Goal: Task Accomplishment & Management: Complete application form

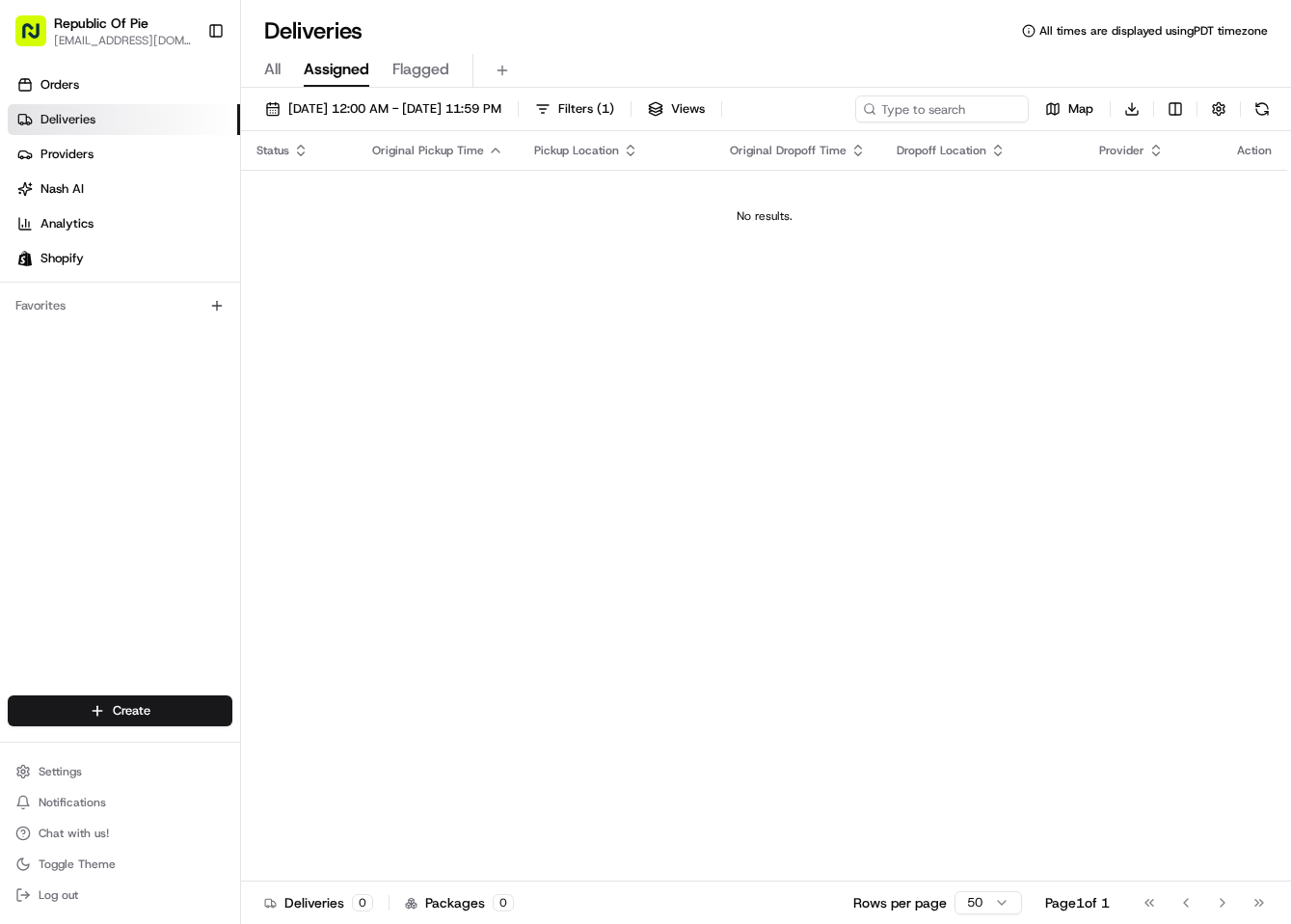
click at [92, 112] on span "Deliveries" at bounding box center [68, 119] width 55 height 17
click at [81, 125] on span "Deliveries" at bounding box center [68, 119] width 55 height 17
click at [112, 125] on link "Deliveries" at bounding box center [124, 119] width 232 height 31
click at [80, 119] on span "Deliveries" at bounding box center [68, 119] width 55 height 17
click at [603, 357] on div "Status Original Pickup Time Pickup Location Original Dropoff Time Dropoff Locat…" at bounding box center [765, 506] width 1047 height 751
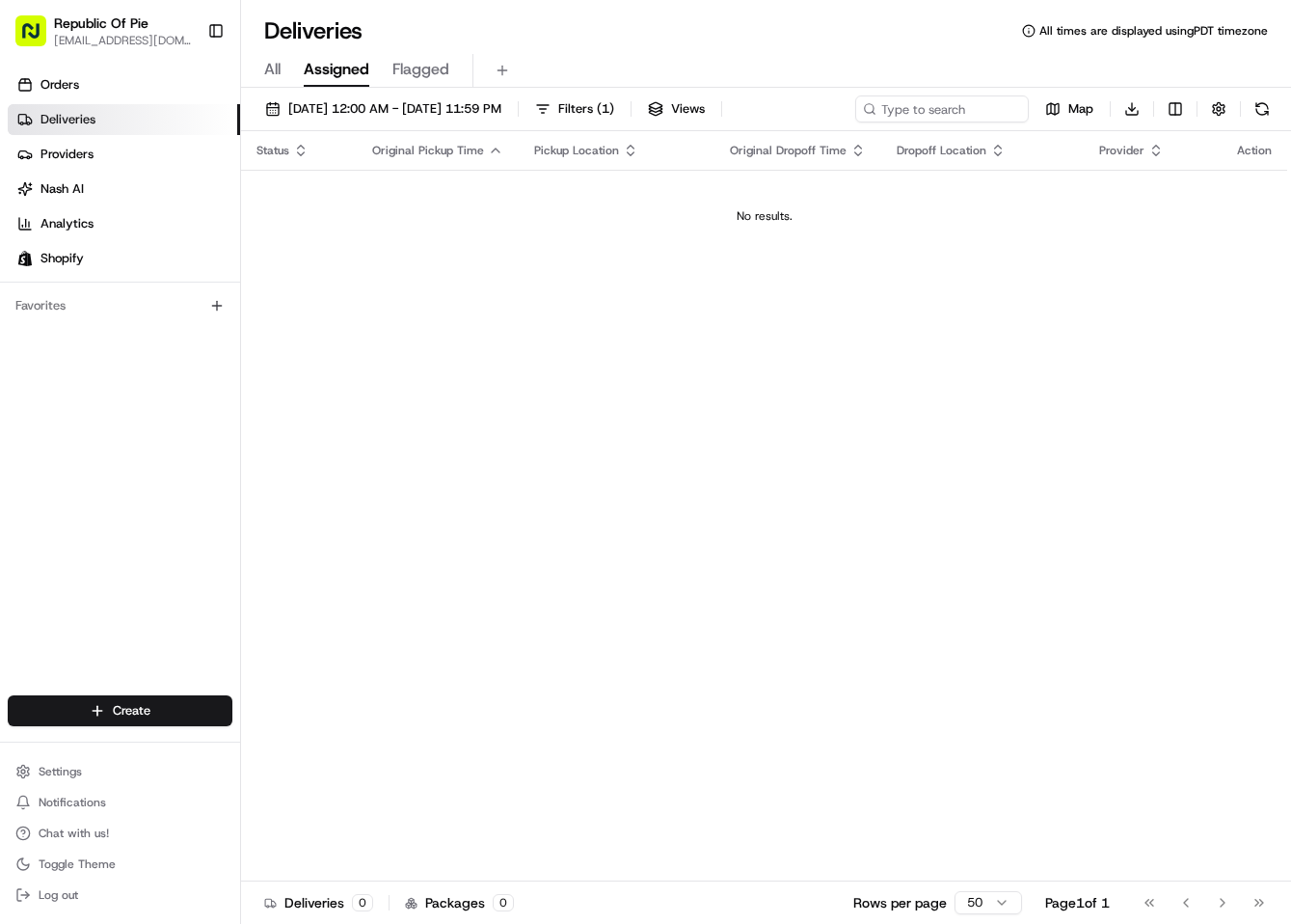
click at [279, 72] on span "All" at bounding box center [272, 69] width 16 height 23
click at [507, 67] on button at bounding box center [501, 70] width 27 height 27
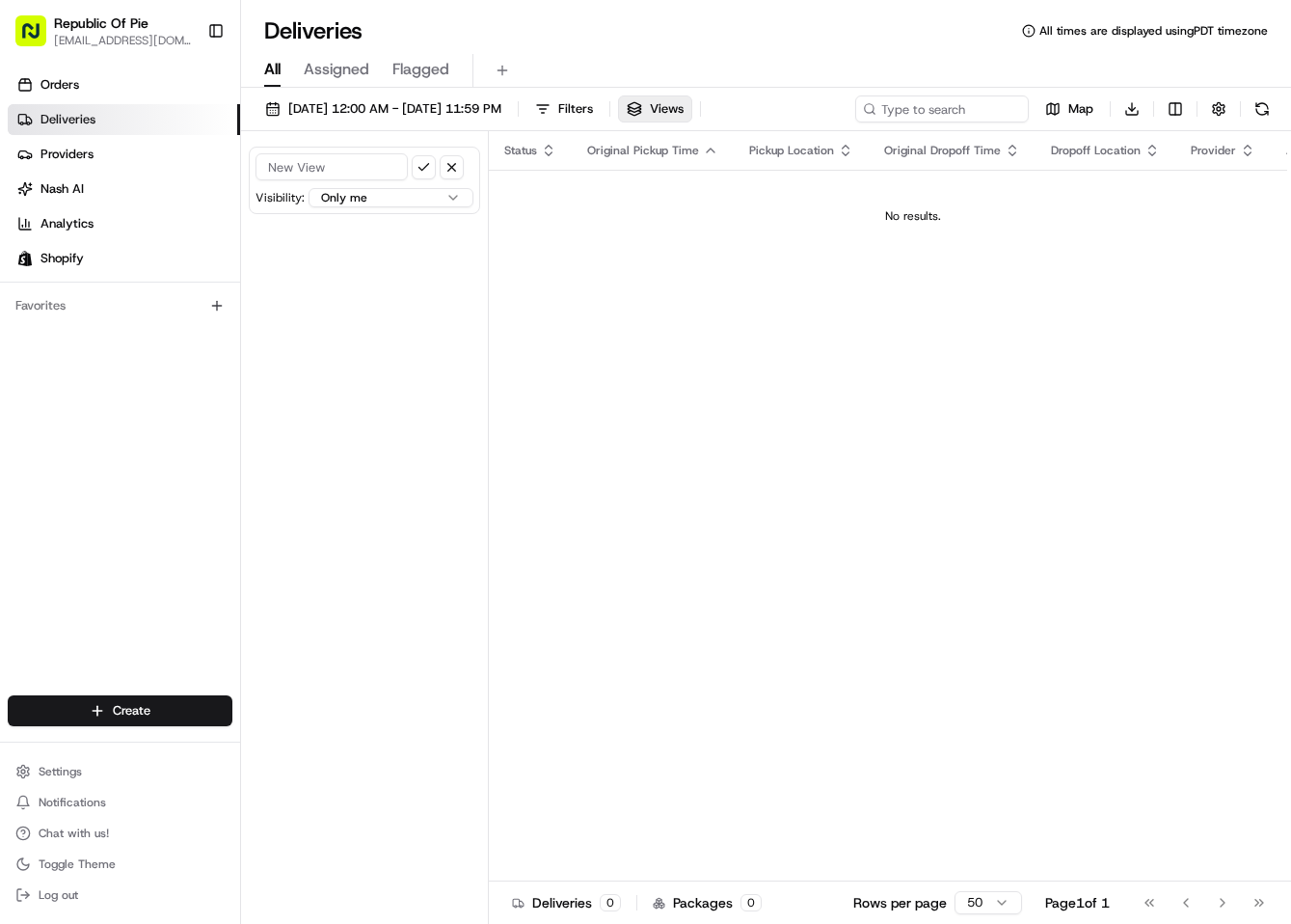
click at [276, 74] on span "All" at bounding box center [272, 69] width 16 height 23
click at [47, 78] on span "Orders" at bounding box center [60, 84] width 39 height 17
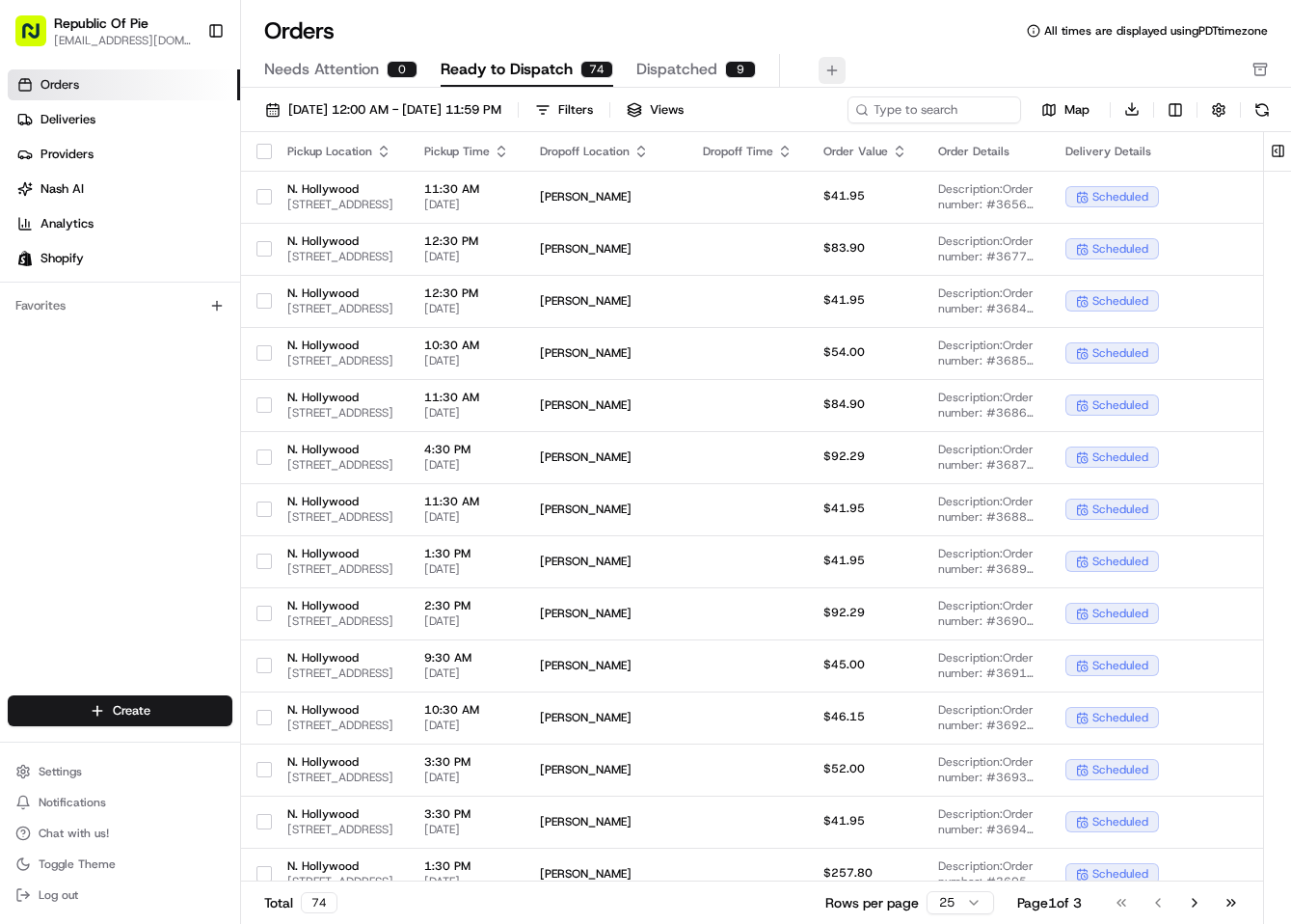
click at [833, 64] on button at bounding box center [831, 70] width 27 height 27
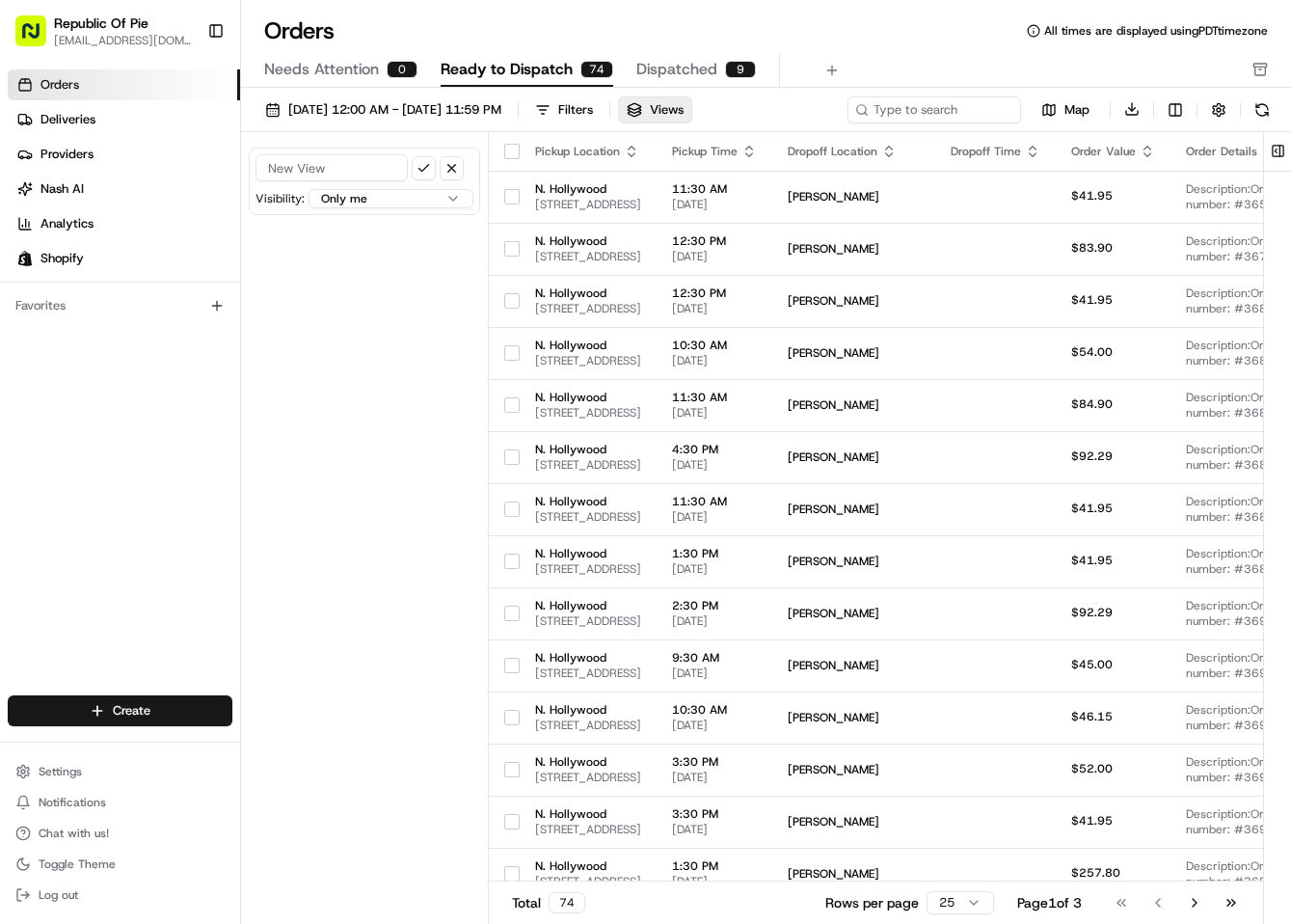
click at [367, 300] on div "Visibility: Only me All users within this organization Only me within this orga…" at bounding box center [365, 531] width 248 height 797
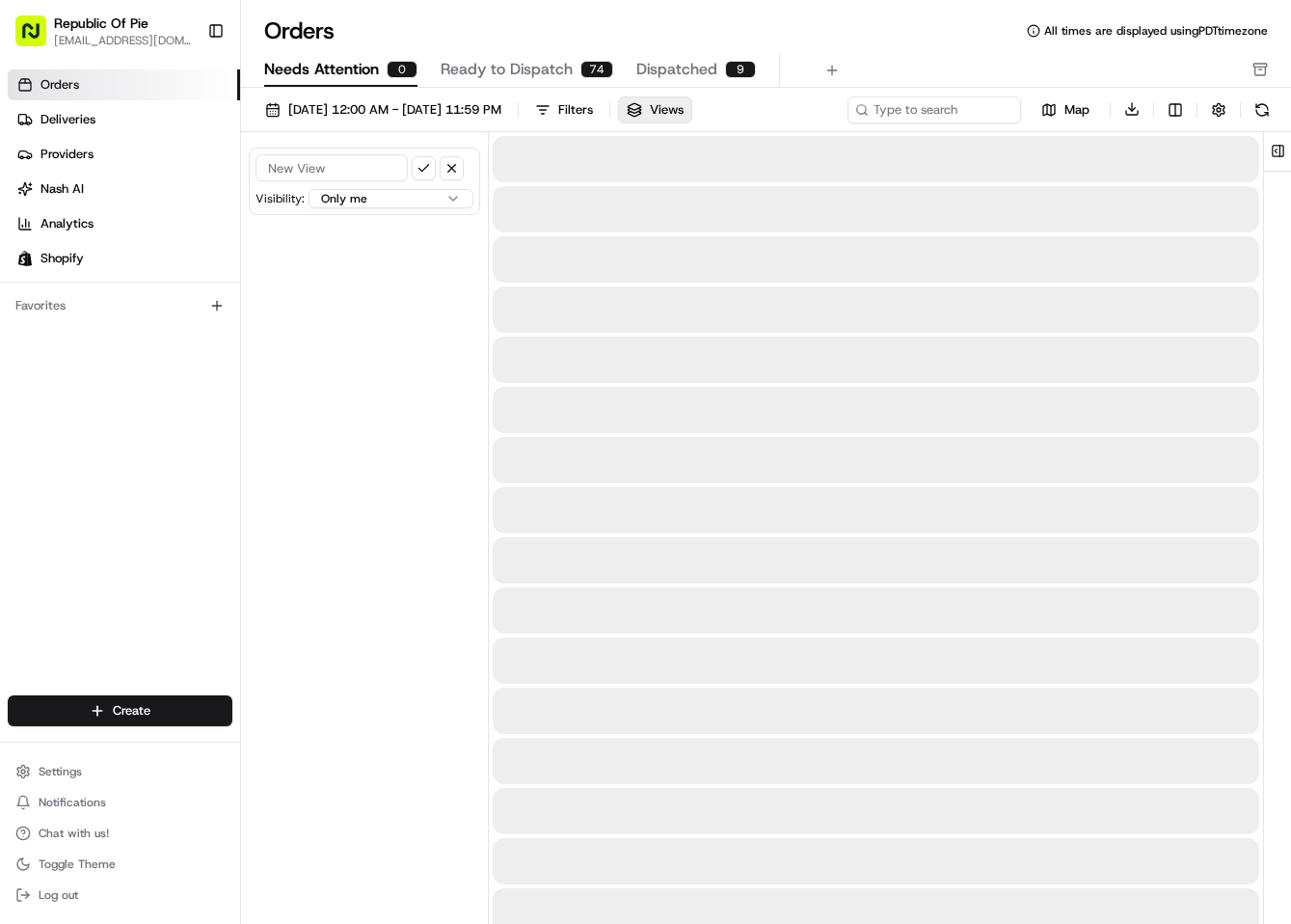
click at [348, 68] on span "Needs Attention" at bounding box center [321, 69] width 115 height 23
click at [538, 61] on span "Ready to Dispatch" at bounding box center [506, 69] width 133 height 23
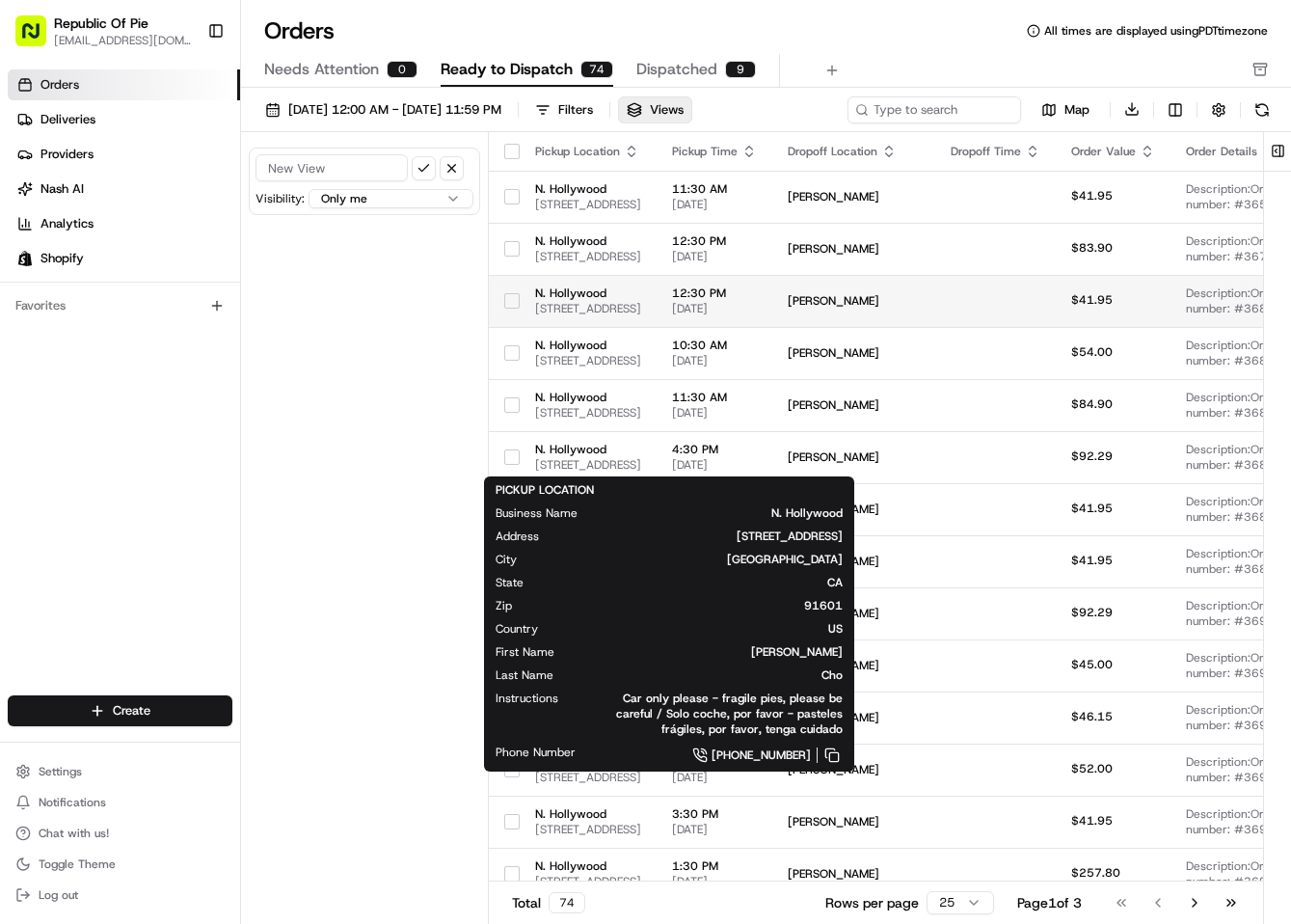
click at [920, 297] on span "[PERSON_NAME]" at bounding box center [853, 300] width 133 height 15
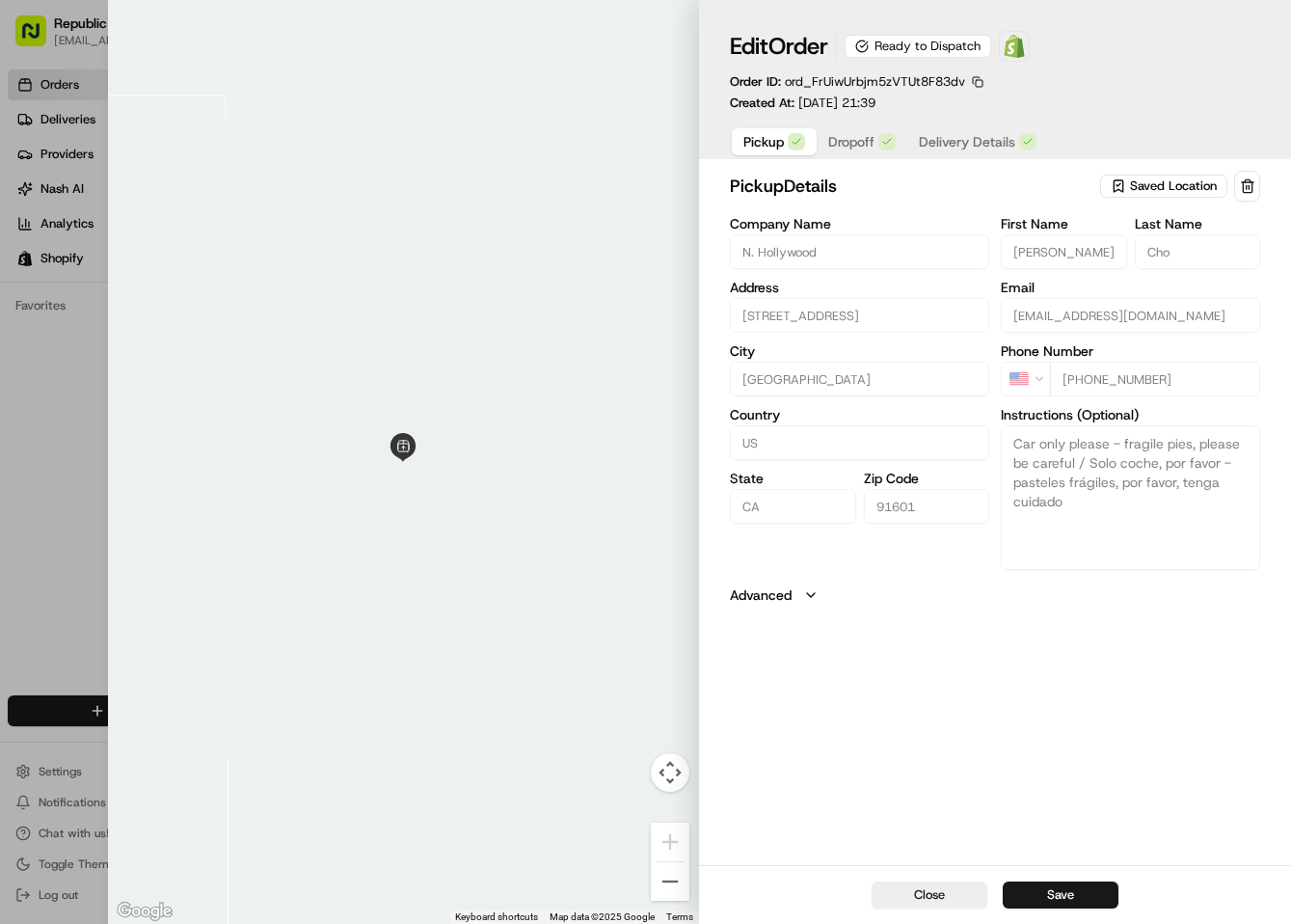
click at [83, 311] on div at bounding box center [645, 462] width 1291 height 924
type input "+1"
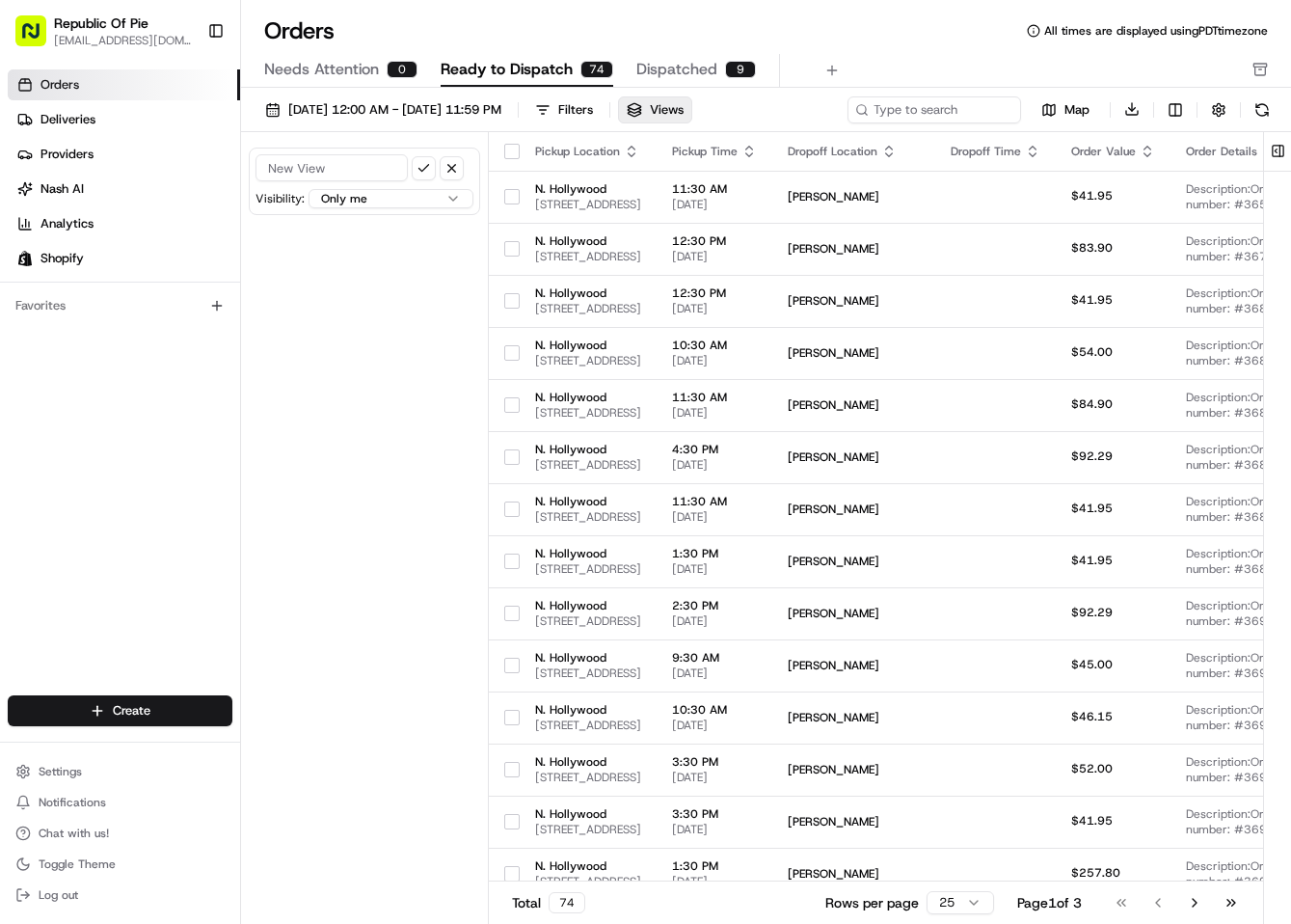
click at [377, 491] on div "Visibility: Only me All users within this organization Only me within this orga…" at bounding box center [365, 531] width 248 height 797
click at [401, 394] on div "Visibility: Only me All users within this organization Only me within this orga…" at bounding box center [365, 531] width 248 height 797
click at [434, 105] on span "[DATE] 12:00 AM - [DATE] 11:59 PM" at bounding box center [395, 110] width 213 height 17
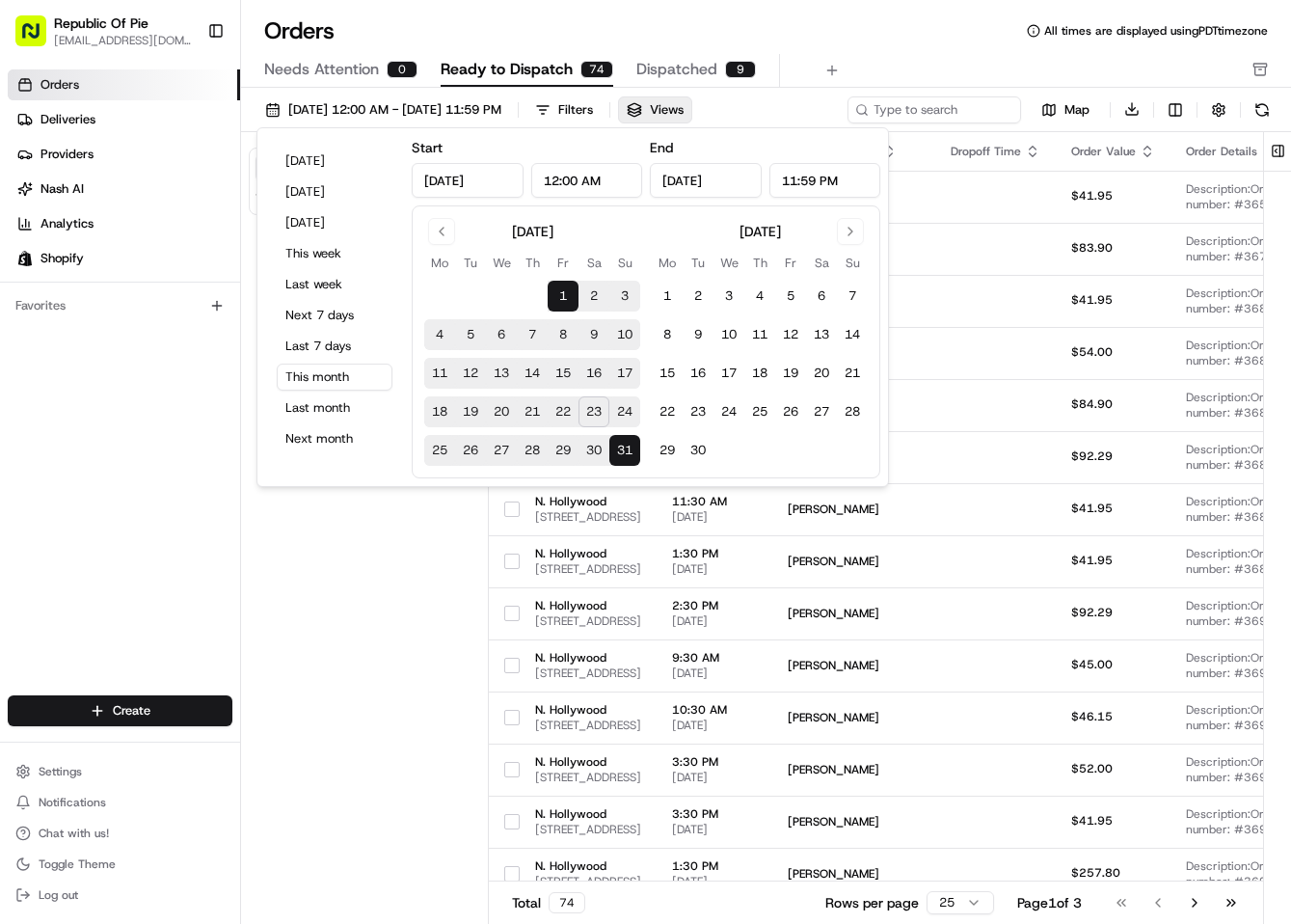
click at [598, 404] on button "23" at bounding box center [593, 412] width 31 height 31
type input "[DATE]"
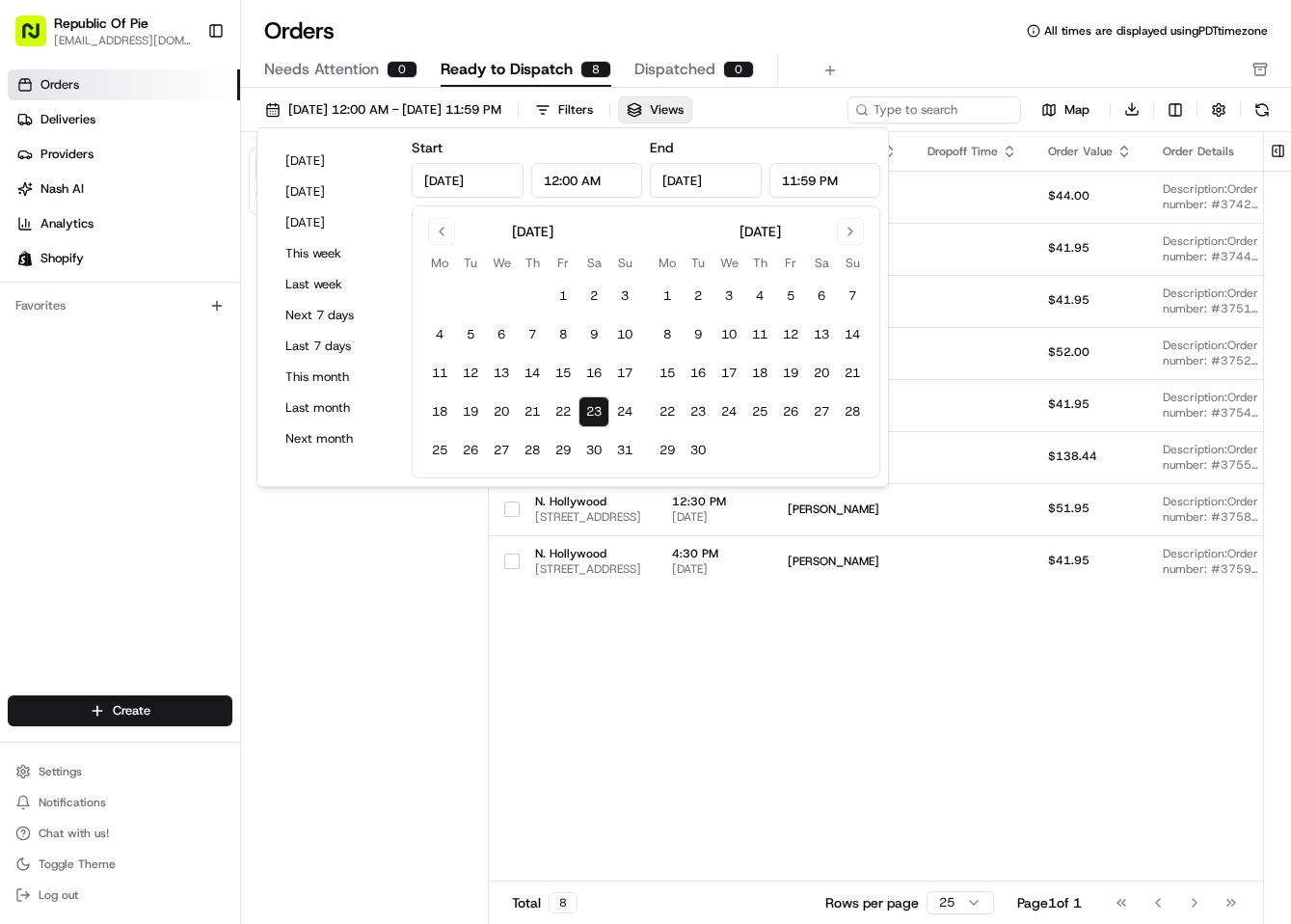
click at [701, 684] on div "Pickup Location Pickup Time Dropoff Location Dropoff Time Order Value Order Det…" at bounding box center [1136, 507] width 1297 height 751
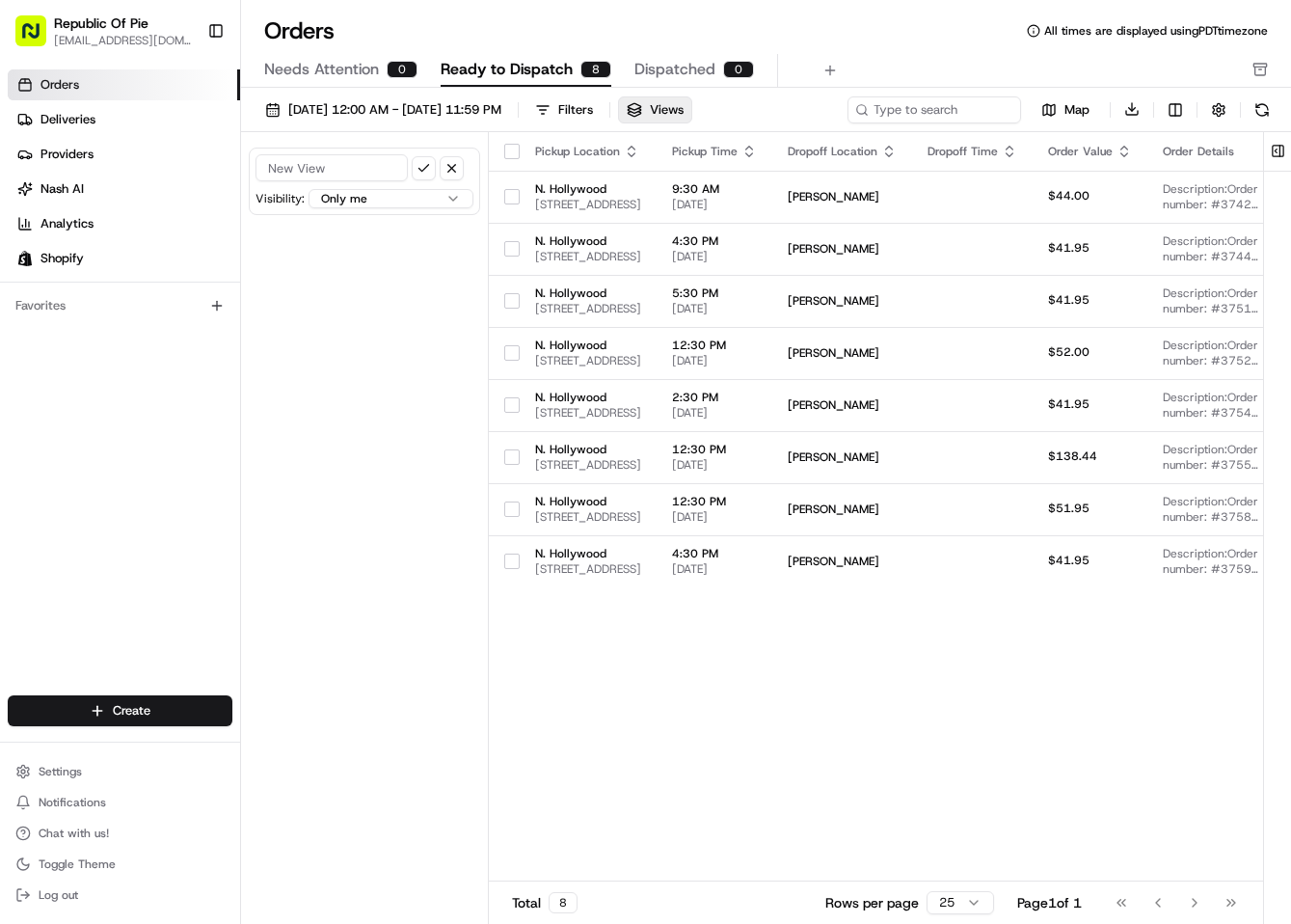
click at [383, 330] on div "Visibility: Only me All users within this organization Only me within this orga…" at bounding box center [365, 531] width 248 height 797
click at [123, 108] on link "Deliveries" at bounding box center [124, 119] width 232 height 31
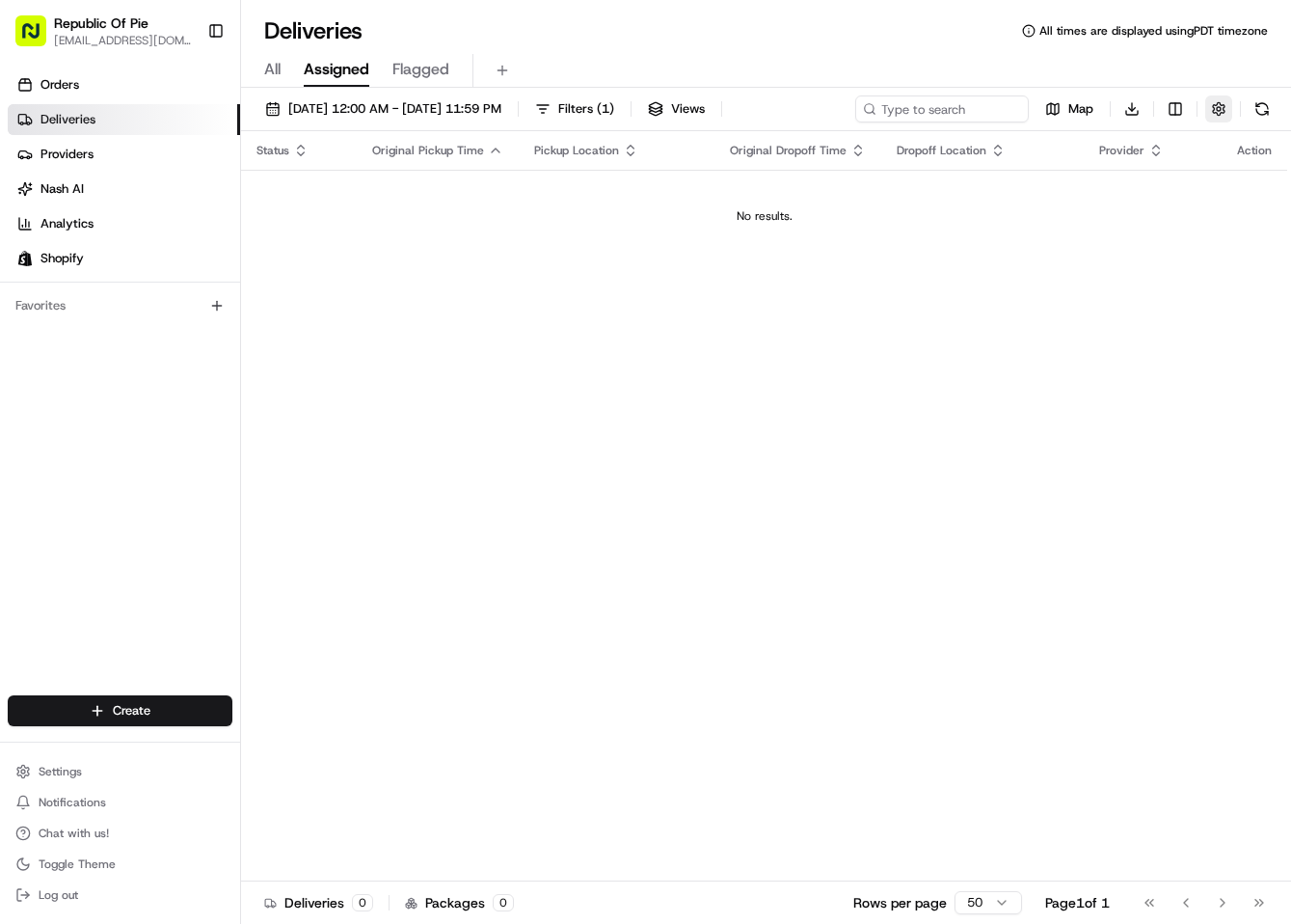
click at [1228, 96] on button "button" at bounding box center [1218, 109] width 27 height 27
click at [1219, 112] on button "button" at bounding box center [1218, 109] width 27 height 27
click at [57, 87] on span "Orders" at bounding box center [60, 84] width 39 height 17
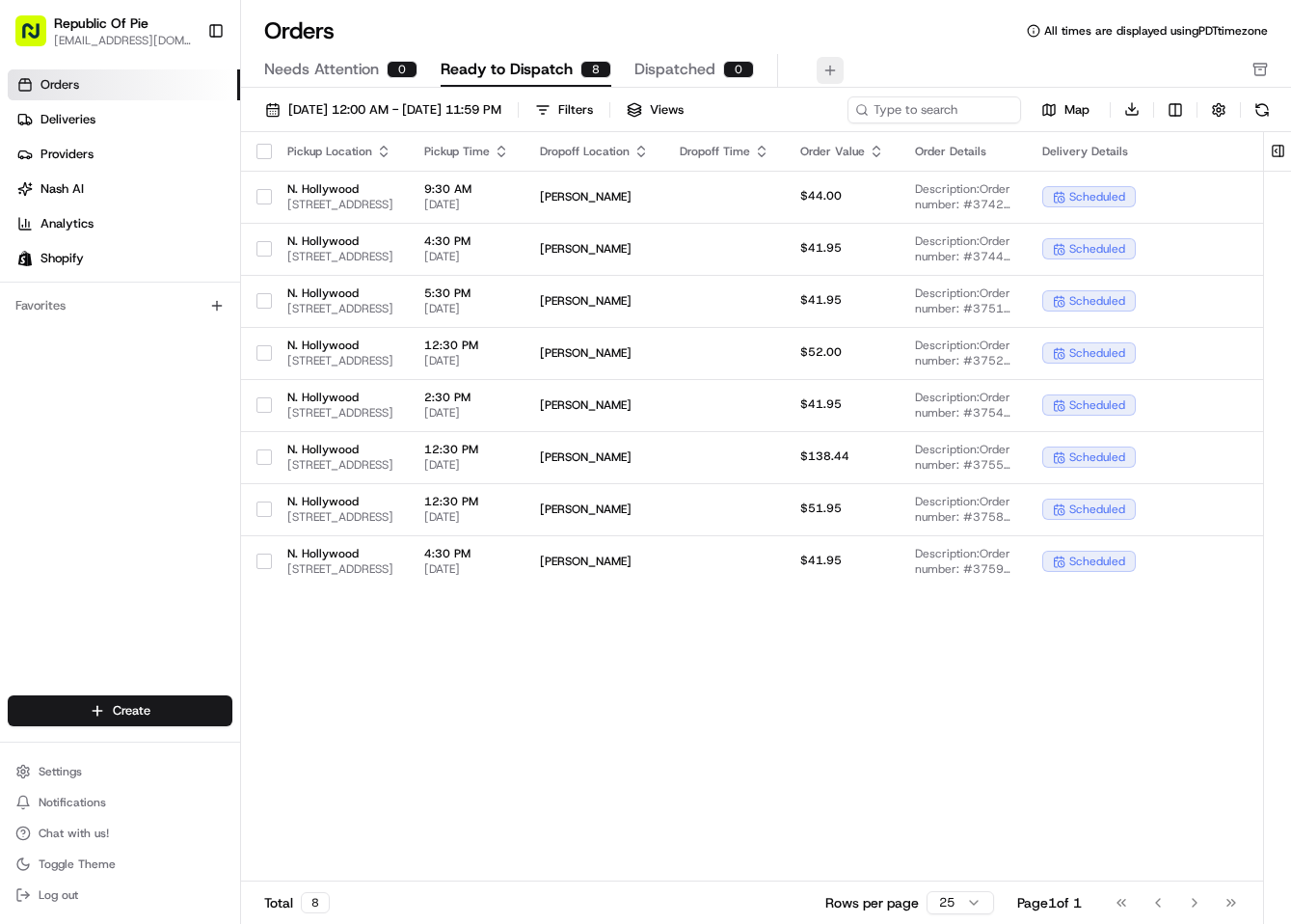
click at [816, 72] on button at bounding box center [829, 70] width 27 height 27
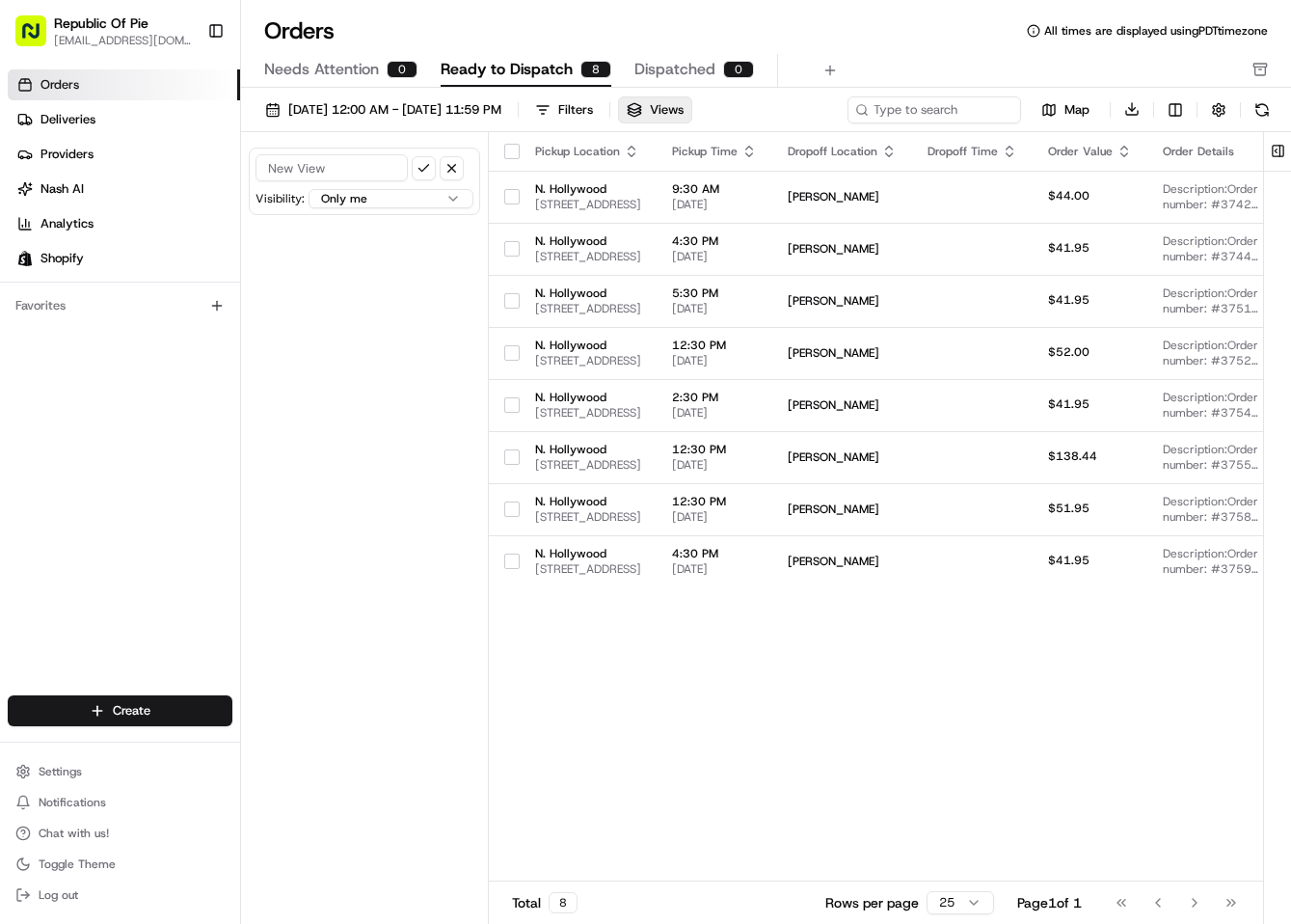
click at [404, 269] on div "Visibility: Only me All users within this organization Only me within this orga…" at bounding box center [365, 531] width 248 height 797
click at [961, 104] on input at bounding box center [905, 110] width 231 height 27
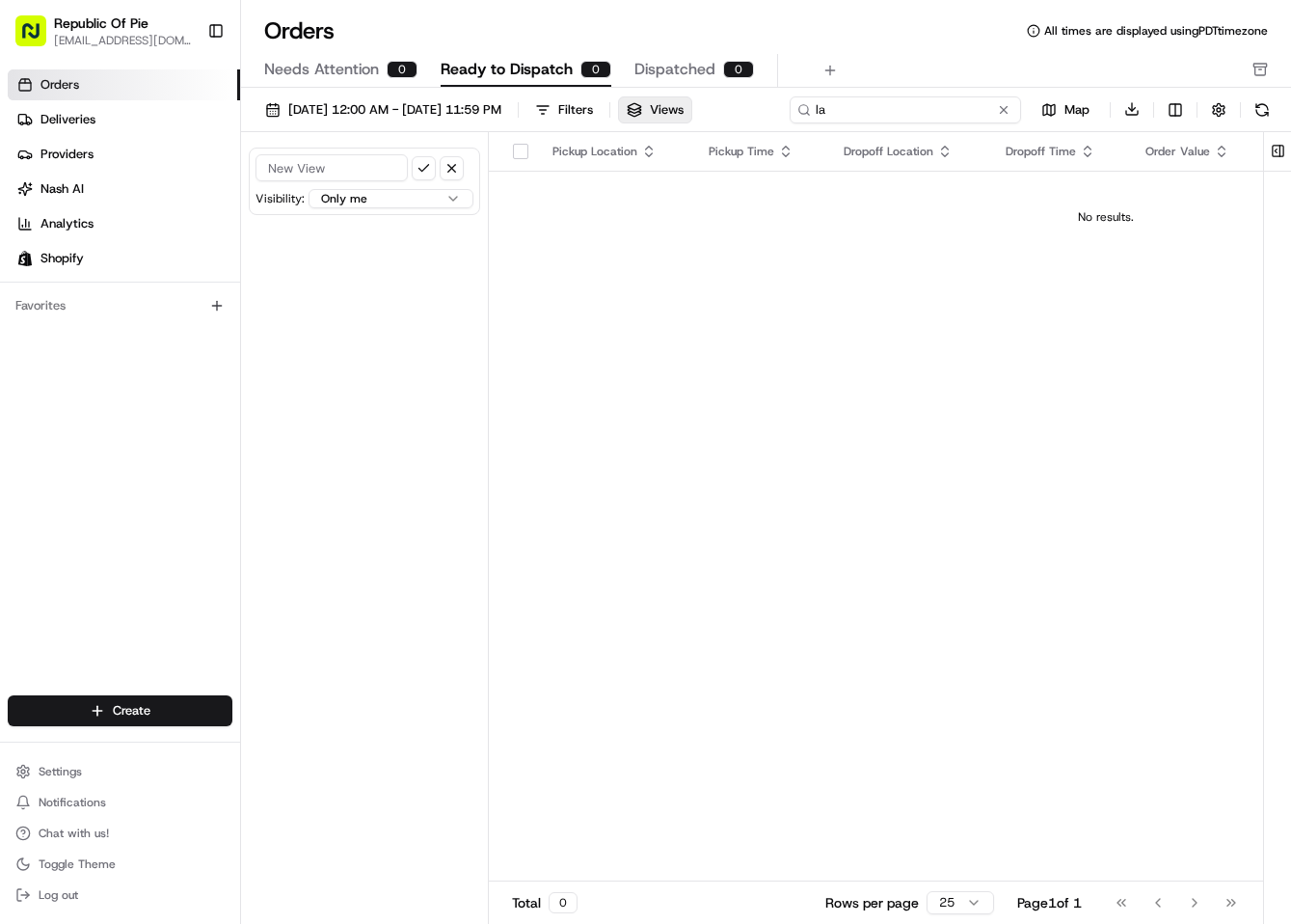
type input "l"
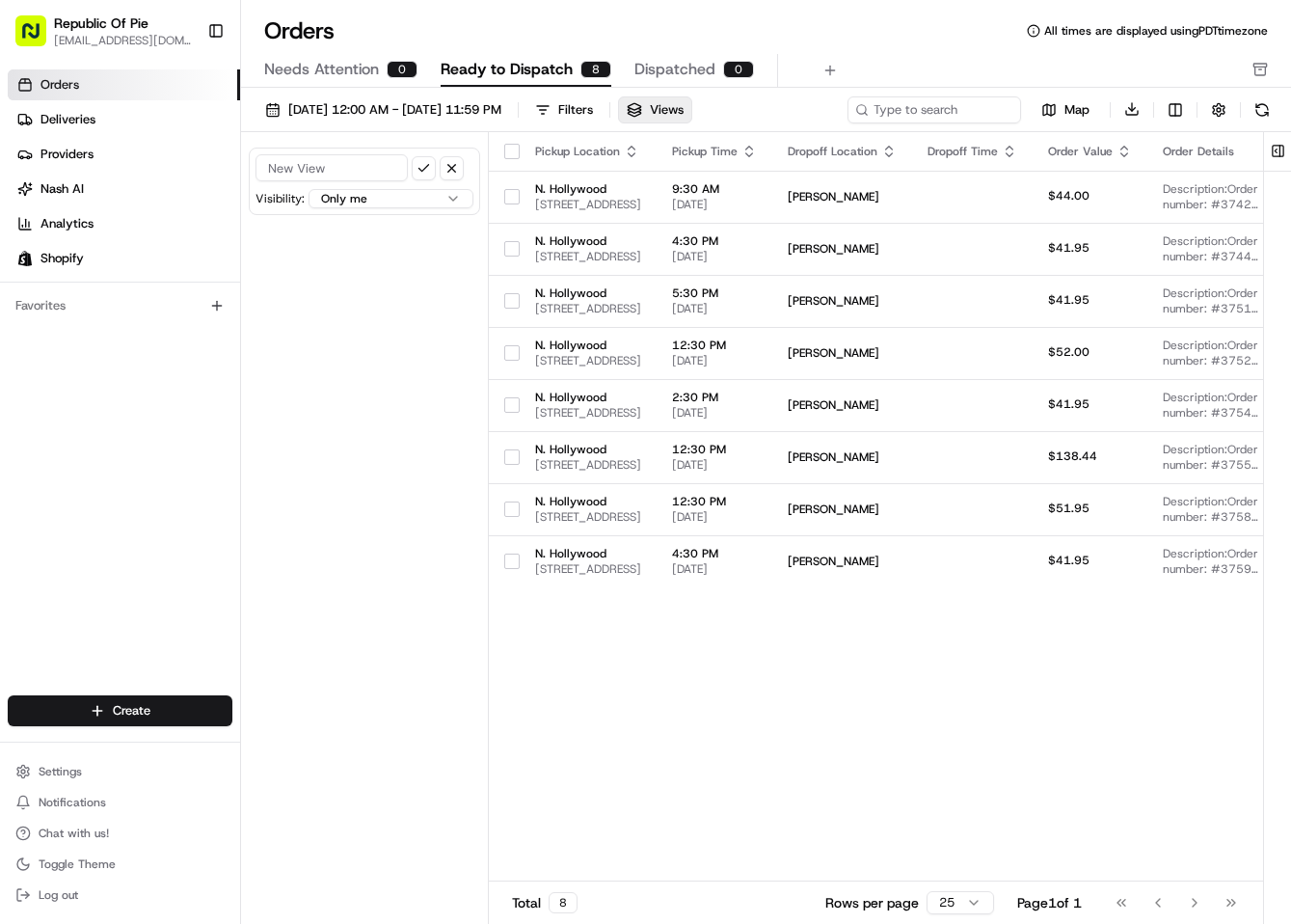
click at [417, 331] on div "Visibility: Only me All users within this organization Only me within this orga…" at bounding box center [365, 531] width 248 height 797
click at [81, 156] on span "Providers" at bounding box center [67, 154] width 53 height 17
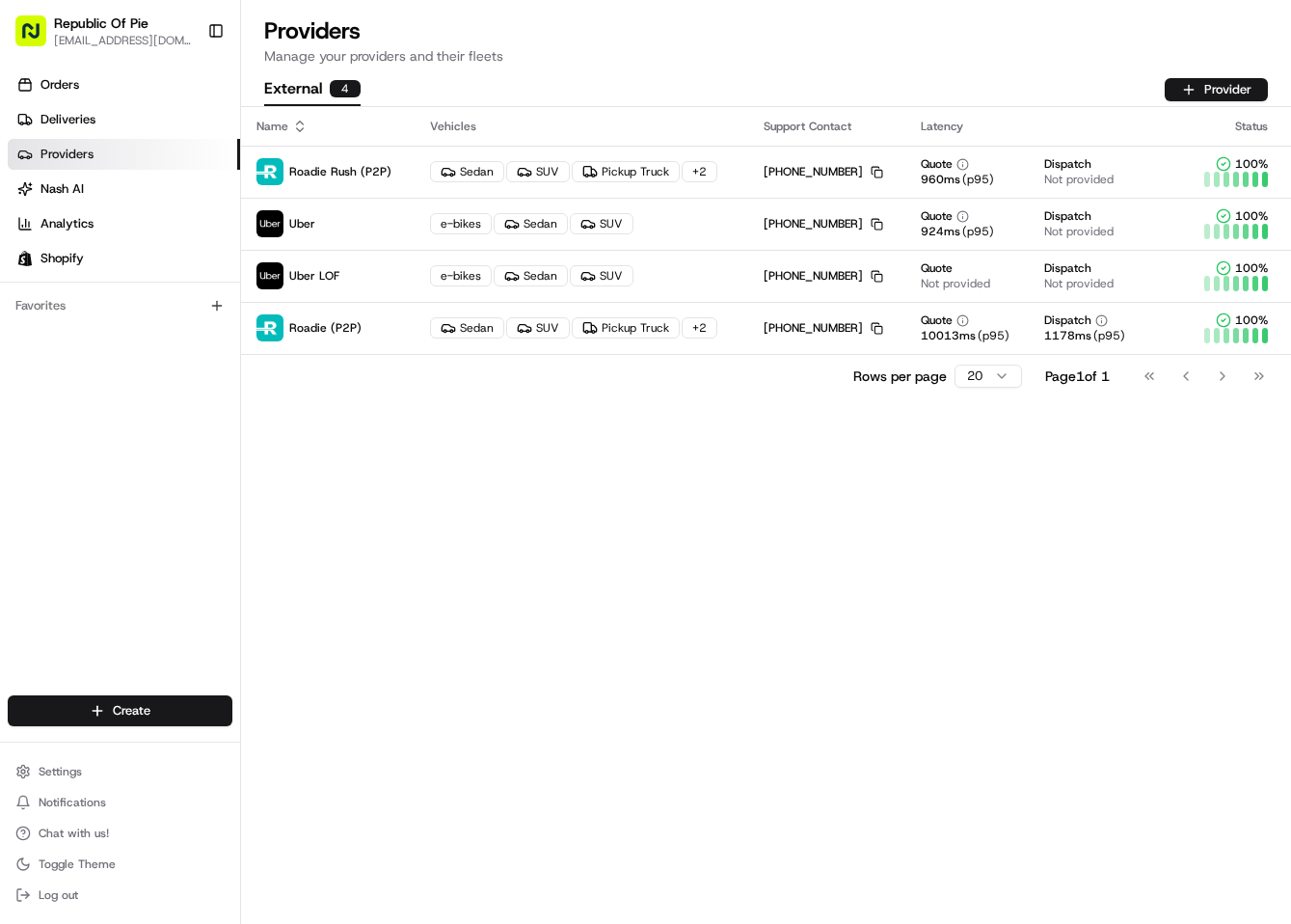
click at [92, 103] on ul "Orders Deliveries Providers [PERSON_NAME] Analytics Shopify" at bounding box center [124, 171] width 232 height 204
click at [51, 127] on span "Deliveries" at bounding box center [68, 119] width 55 height 17
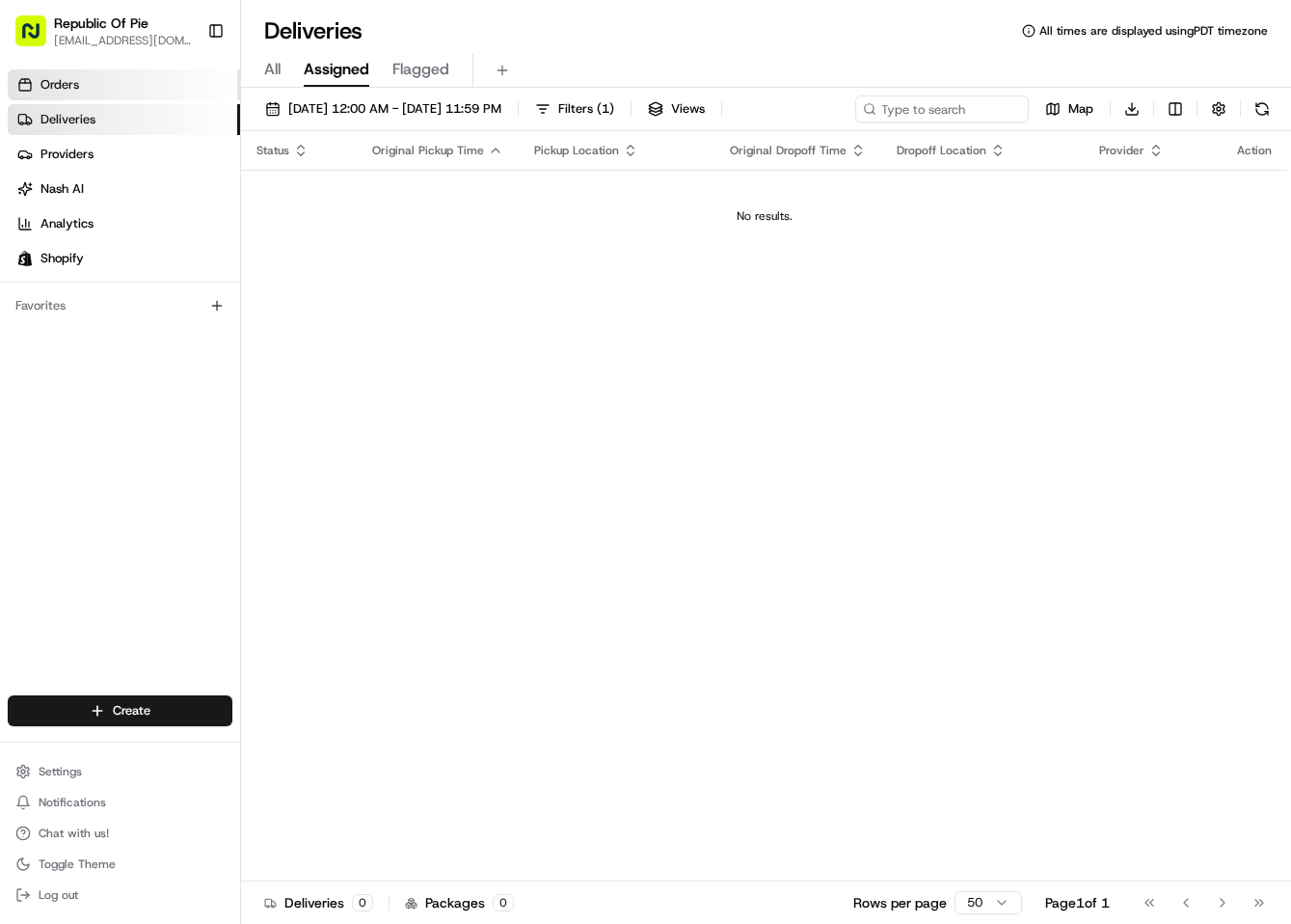
click at [124, 74] on link "Orders" at bounding box center [124, 85] width 232 height 31
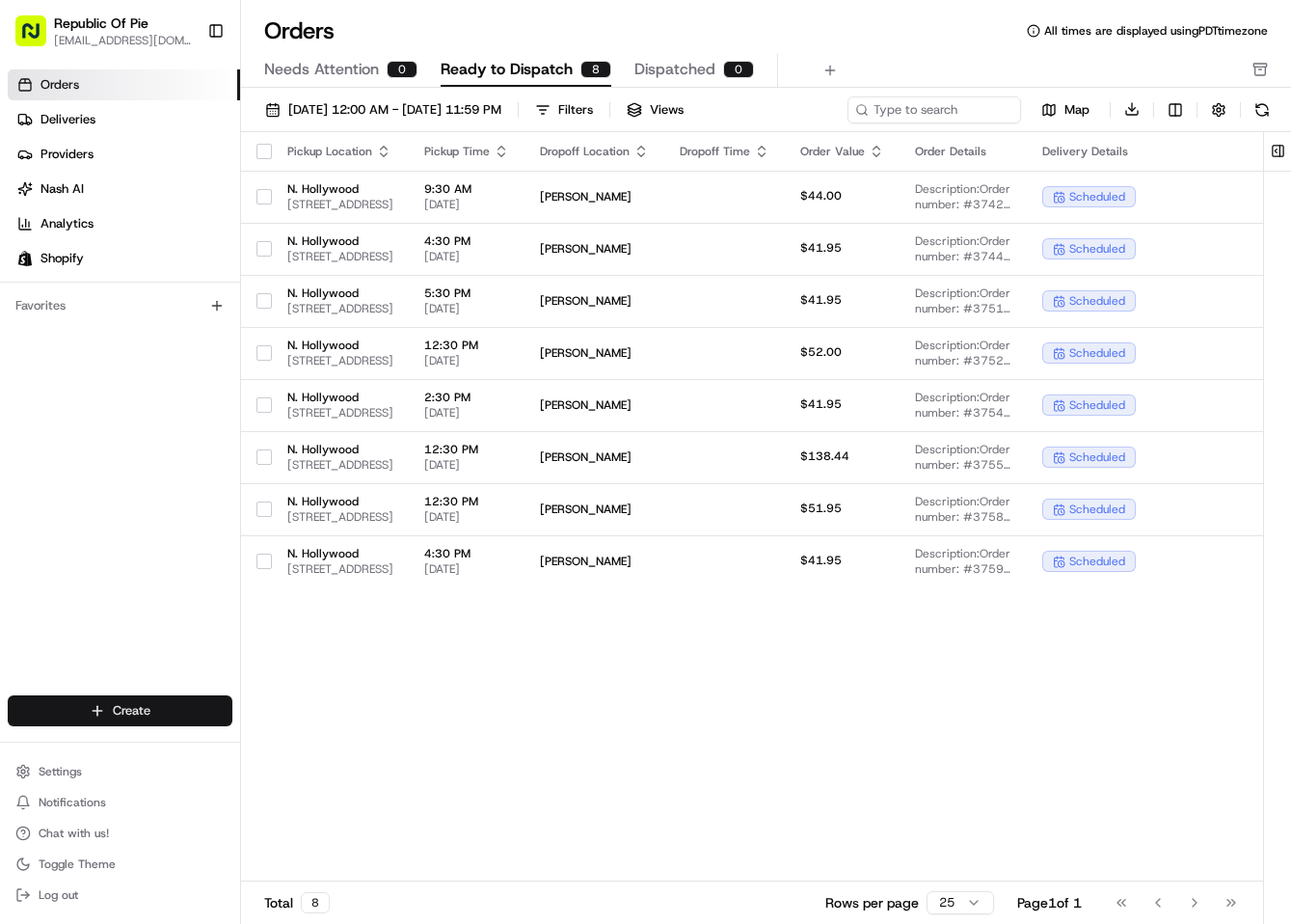
click at [152, 715] on html "Republic Of Pie [EMAIL_ADDRESS][DOMAIN_NAME] Toggle Sidebar Orders Deliveries P…" at bounding box center [645, 462] width 1291 height 924
click at [330, 749] on link "Delivery" at bounding box center [349, 746] width 215 height 35
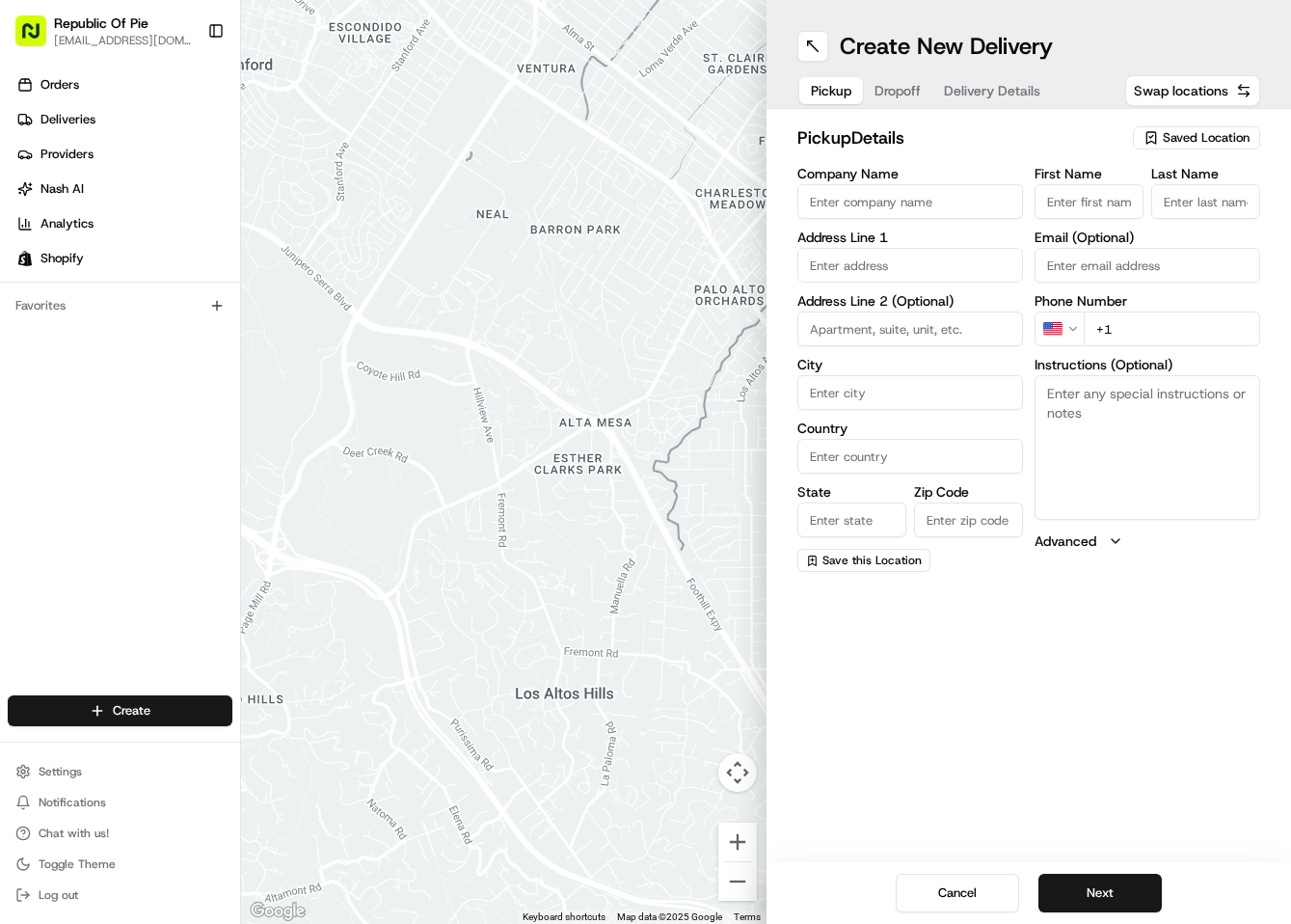
click at [951, 211] on input "Company Name" at bounding box center [910, 201] width 225 height 35
type input "Republic of Pie( MICC Food,INC)"
type input "[STREET_ADDRESS]"
type input "[GEOGRAPHIC_DATA]"
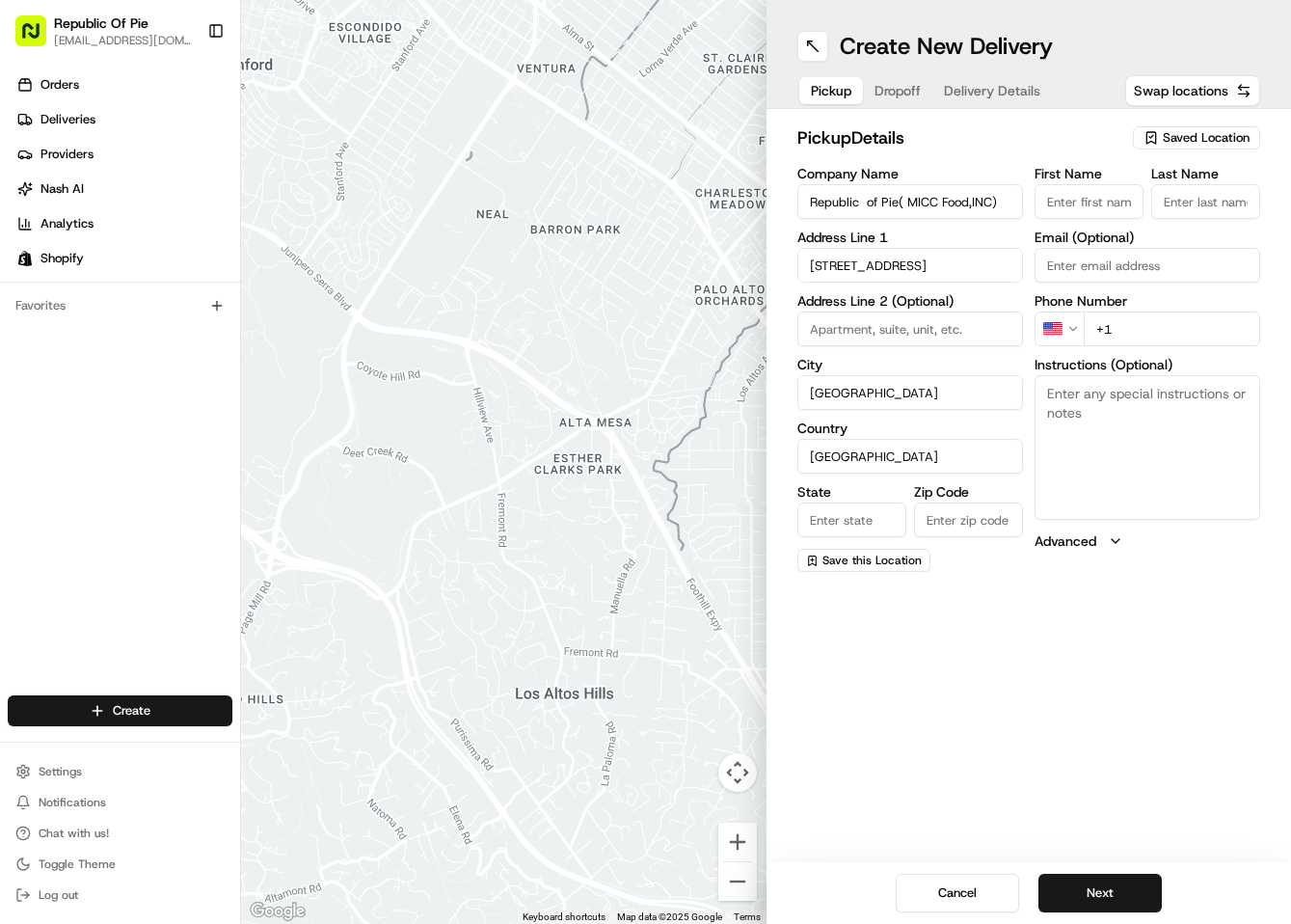
type input "CA"
type input "91601"
type input "[PERSON_NAME]"
type input "Cho"
type input "[EMAIL_ADDRESS][DOMAIN_NAME]"
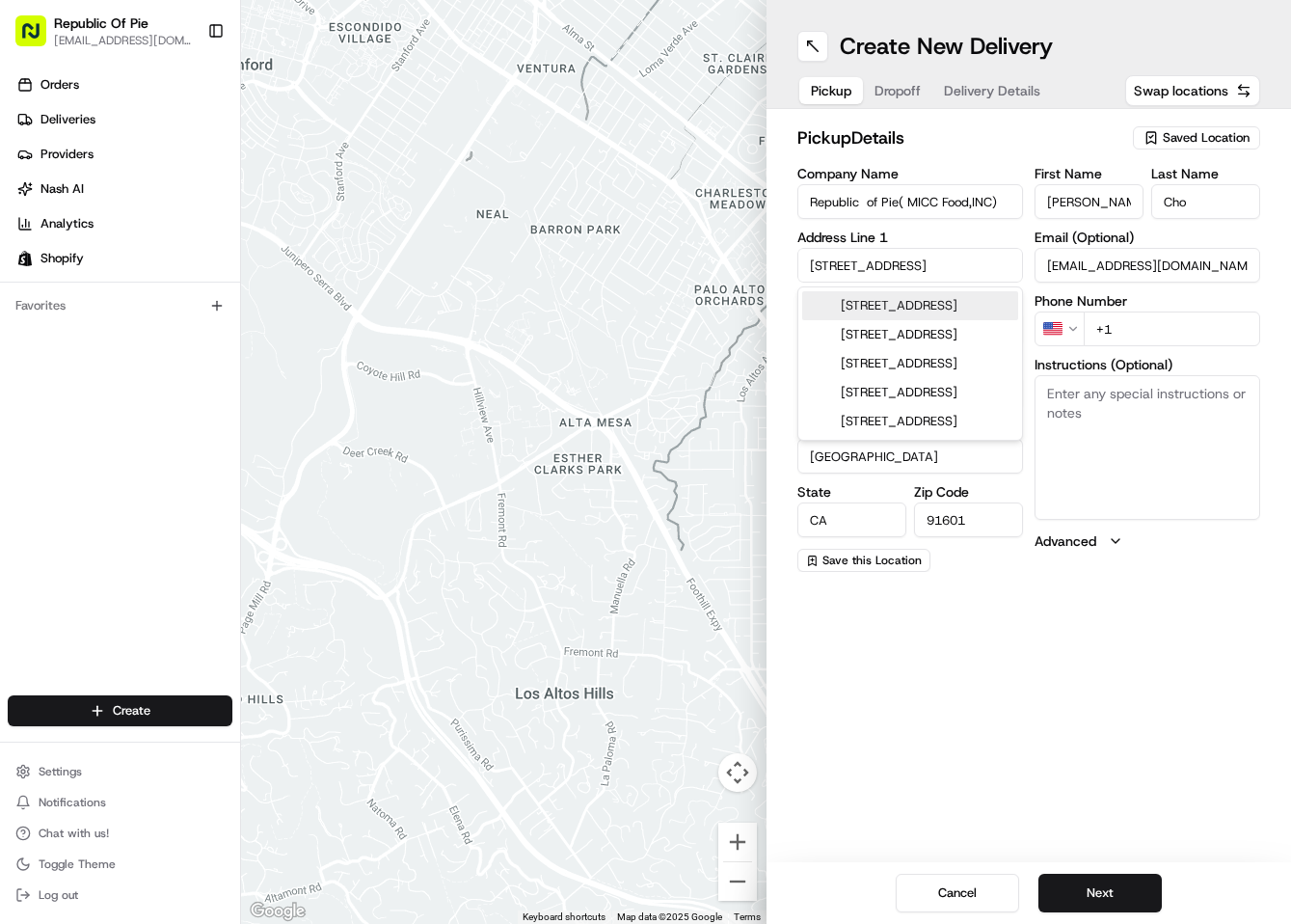
click at [932, 296] on div "[STREET_ADDRESS]" at bounding box center [910, 305] width 216 height 29
type input "[STREET_ADDRESS]"
type input "[GEOGRAPHIC_DATA]"
type input "[STREET_ADDRESS]"
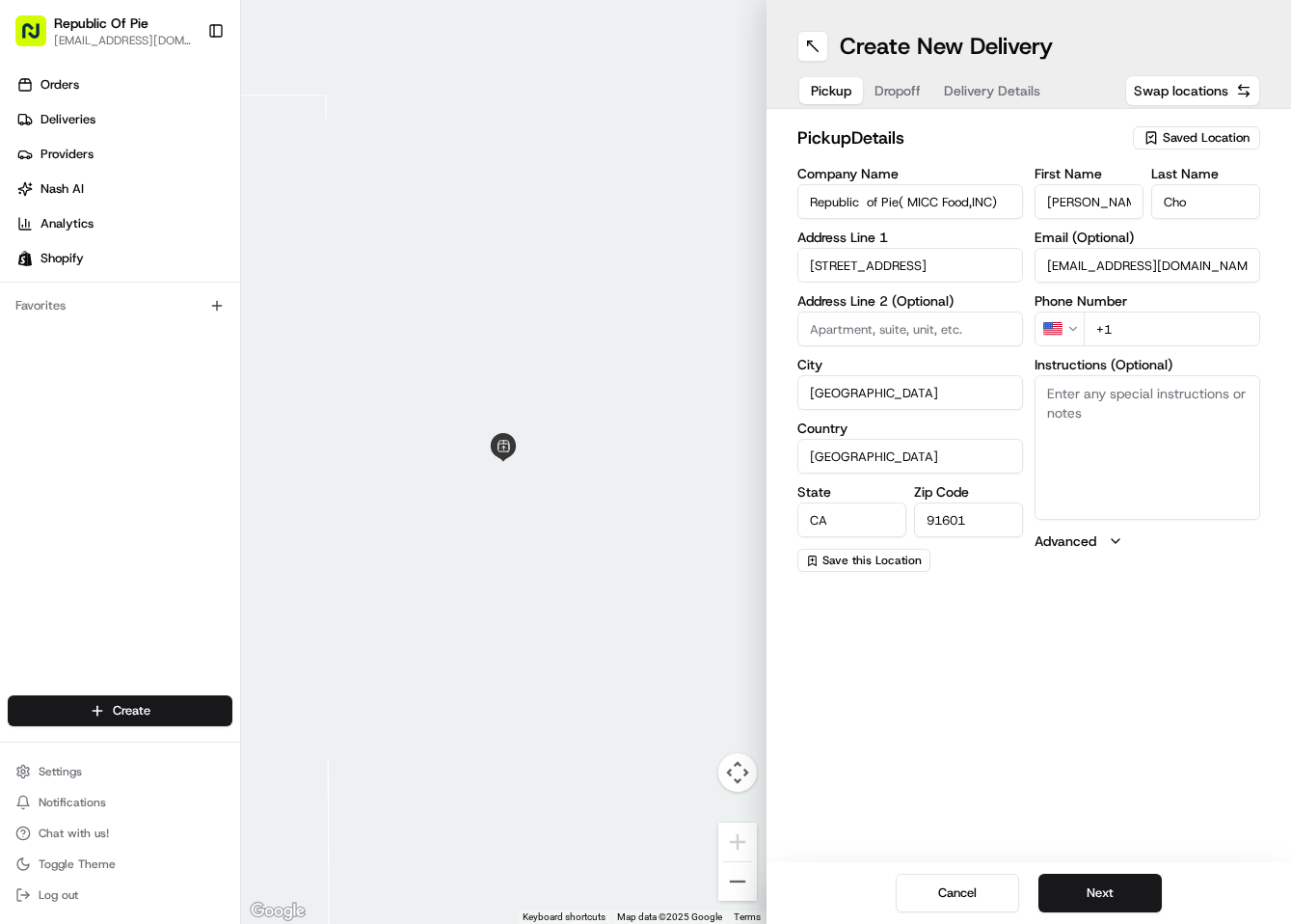
click at [1047, 680] on div "Create New Delivery Pickup Dropoff Delivery Details Swap locations pickup Detai…" at bounding box center [1029, 462] width 525 height 924
click at [1093, 892] on button "Next" at bounding box center [1101, 892] width 124 height 39
click at [1170, 335] on input "+1" at bounding box center [1171, 328] width 176 height 35
type input "+1 1 818 308 799"
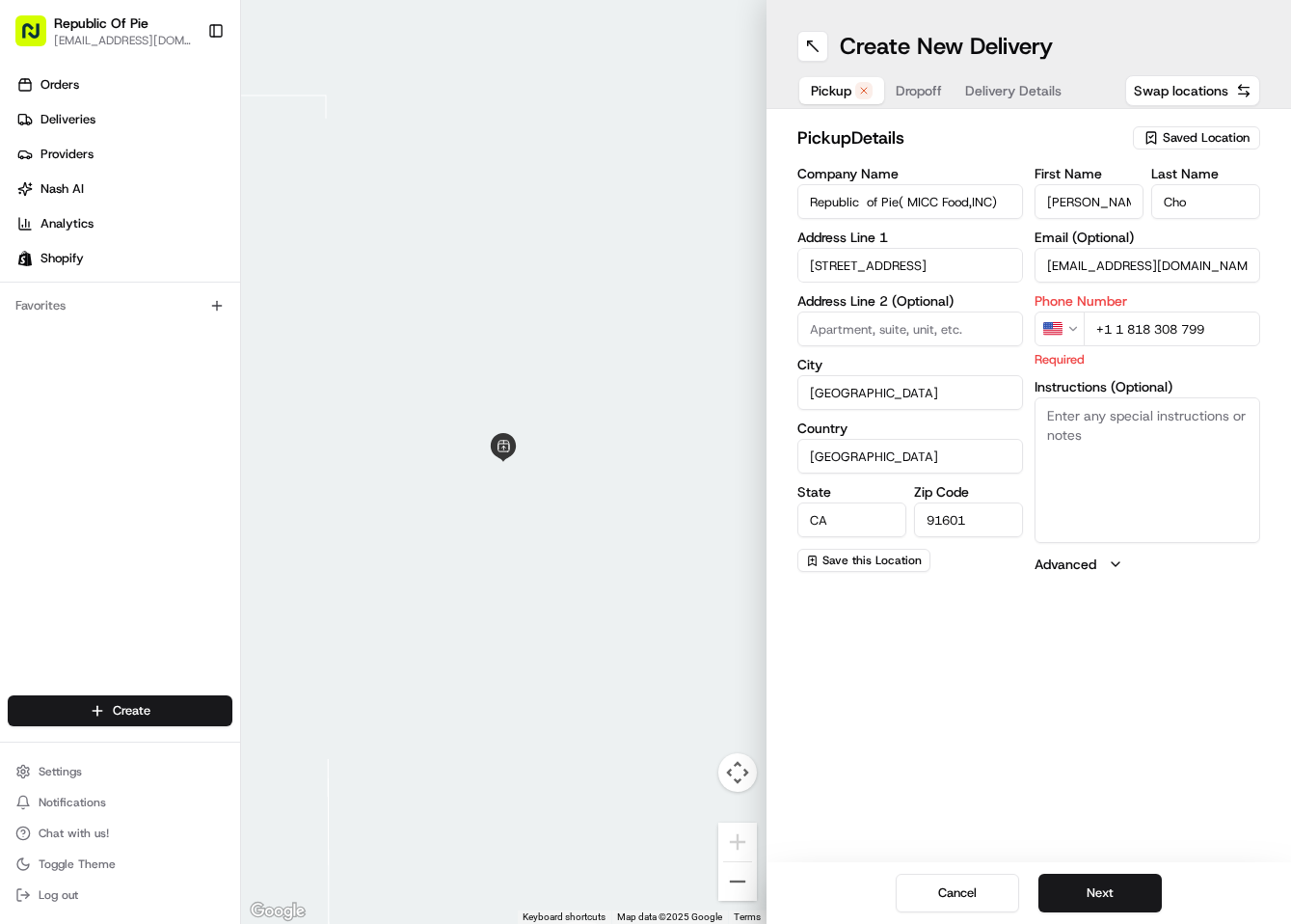
type input "[STREET_ADDRESS]"
type input "[GEOGRAPHIC_DATA]"
click at [1097, 713] on div "Create New Delivery Pickup Dropoff Delivery Details Swap locations pickup Detai…" at bounding box center [1029, 462] width 525 height 924
drag, startPoint x: 1093, startPoint y: 887, endPoint x: 941, endPoint y: 678, distance: 258.4
click at [941, 678] on div "Create New Delivery Pickup Dropoff Delivery Details Swap locations pickup Detai…" at bounding box center [1029, 462] width 525 height 924
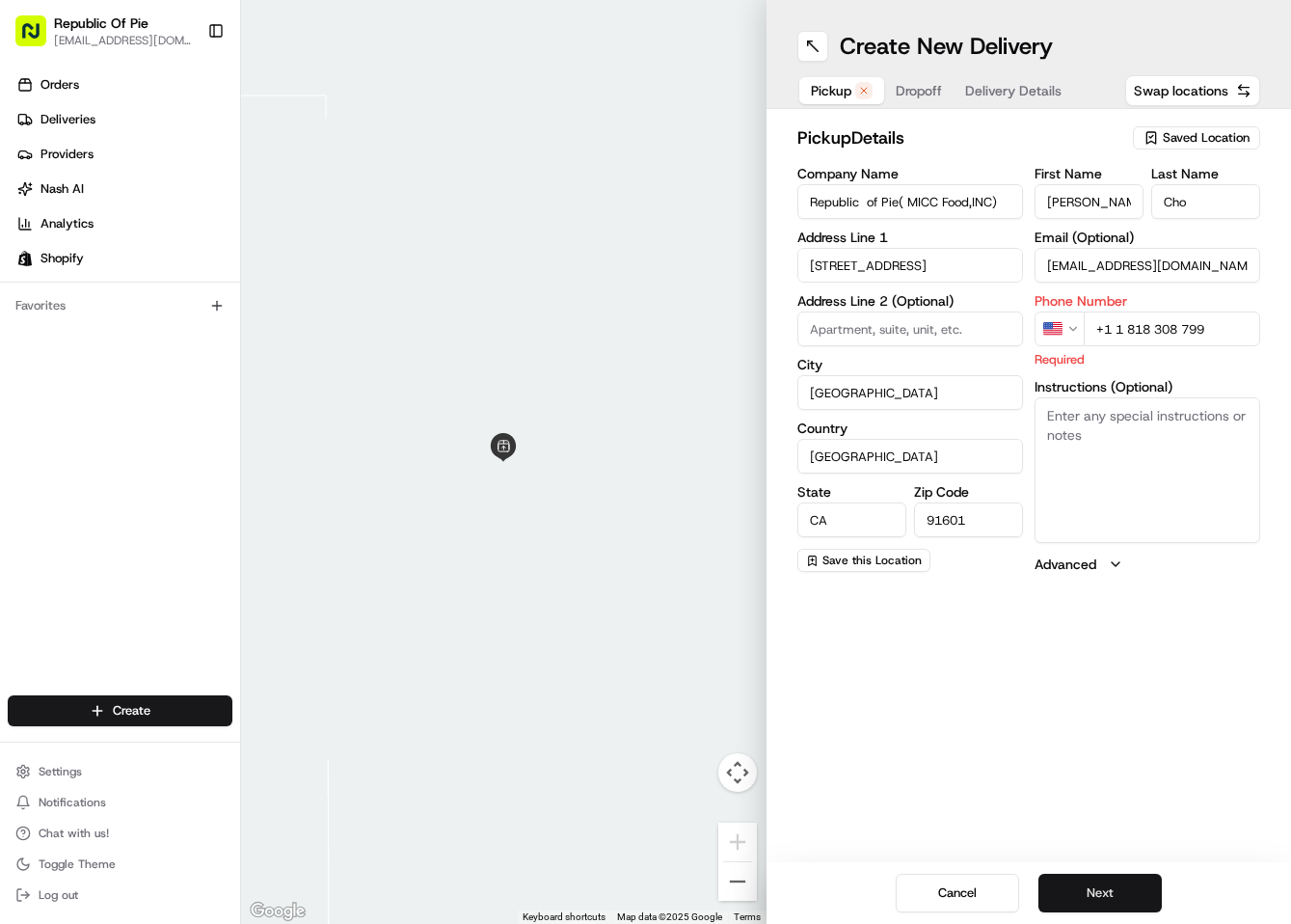
click at [1111, 891] on button "Next" at bounding box center [1101, 892] width 124 height 39
click at [1131, 332] on input "+1 1 818 308 799" at bounding box center [1171, 328] width 176 height 35
click at [1118, 330] on input "[PHONE_NUMBER]" at bounding box center [1171, 328] width 176 height 35
click at [1148, 323] on input "+1" at bounding box center [1171, 328] width 176 height 35
click at [1152, 333] on input "+" at bounding box center [1171, 328] width 176 height 35
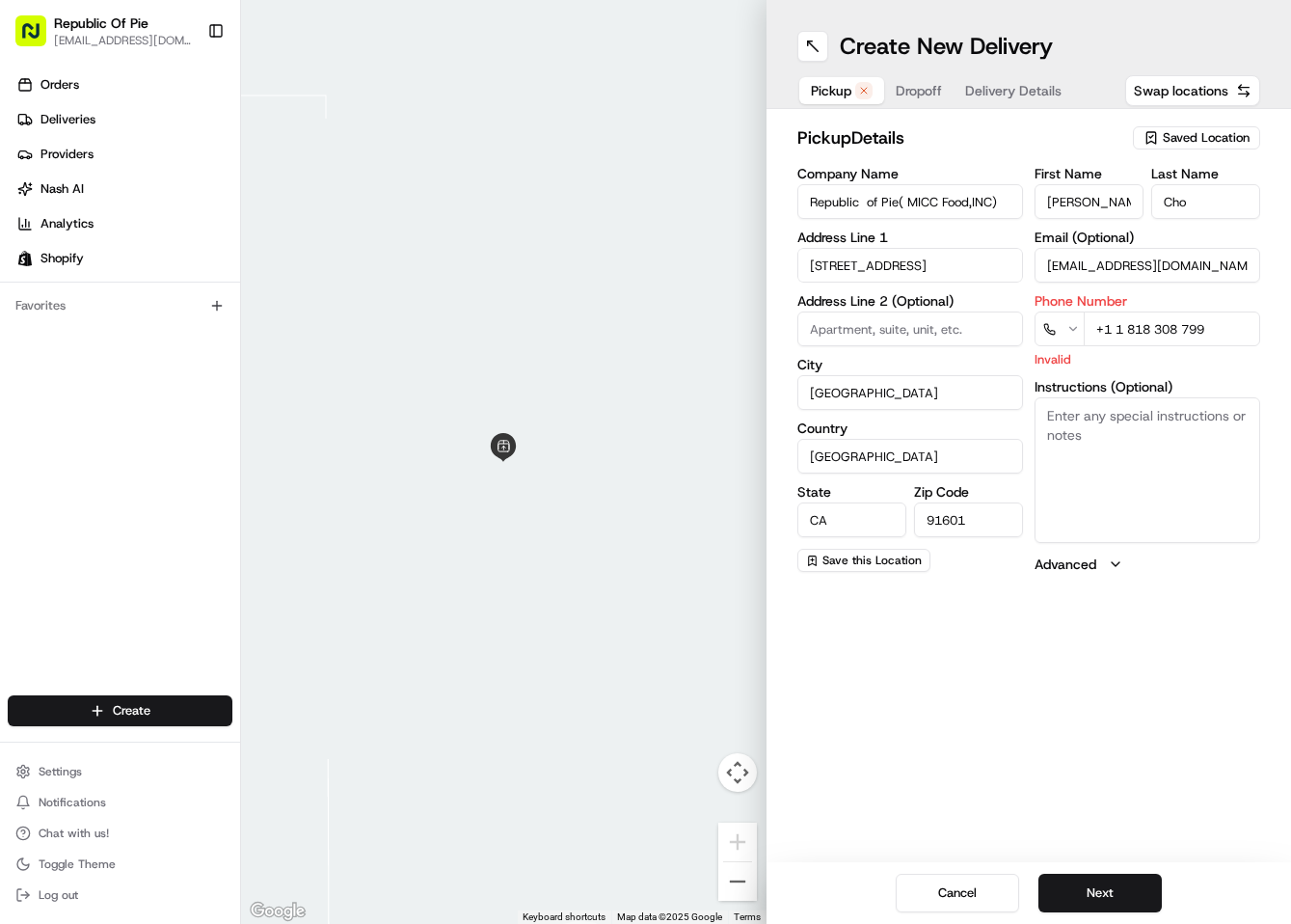
click at [1116, 329] on input "+1 1 818 308 799" at bounding box center [1171, 328] width 176 height 35
click at [1040, 659] on div "Create New Delivery Pickup Dropoff Delivery Details Swap locations pickup Detai…" at bounding box center [1029, 462] width 525 height 924
click at [1100, 897] on button "Next" at bounding box center [1101, 892] width 124 height 39
click at [1107, 885] on button "Next" at bounding box center [1101, 892] width 124 height 39
click at [1125, 535] on textarea "Instructions (Optional)" at bounding box center [1147, 469] width 225 height 145
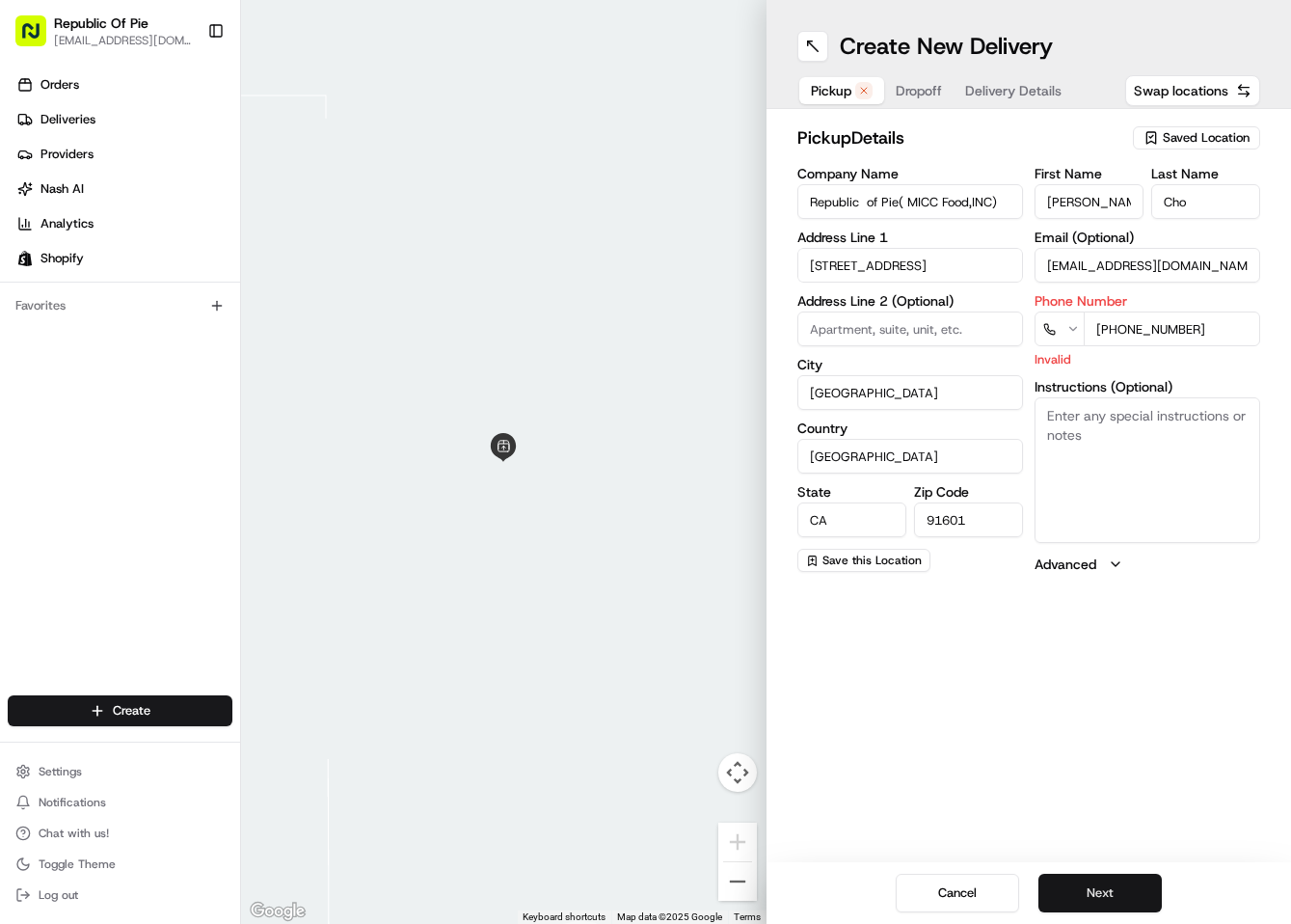
click at [1105, 886] on button "Next" at bounding box center [1101, 892] width 124 height 39
click at [1126, 343] on input "[PHONE_NUMBER]" at bounding box center [1171, 328] width 176 height 35
click at [1090, 334] on input "[PHONE_NUMBER]" at bounding box center [1171, 328] width 176 height 35
click at [1110, 893] on button "Next" at bounding box center [1101, 892] width 124 height 39
click at [1066, 335] on html "Republic Of Pie [EMAIL_ADDRESS][DOMAIN_NAME] Toggle Sidebar Orders Deliveries P…" at bounding box center [645, 462] width 1291 height 924
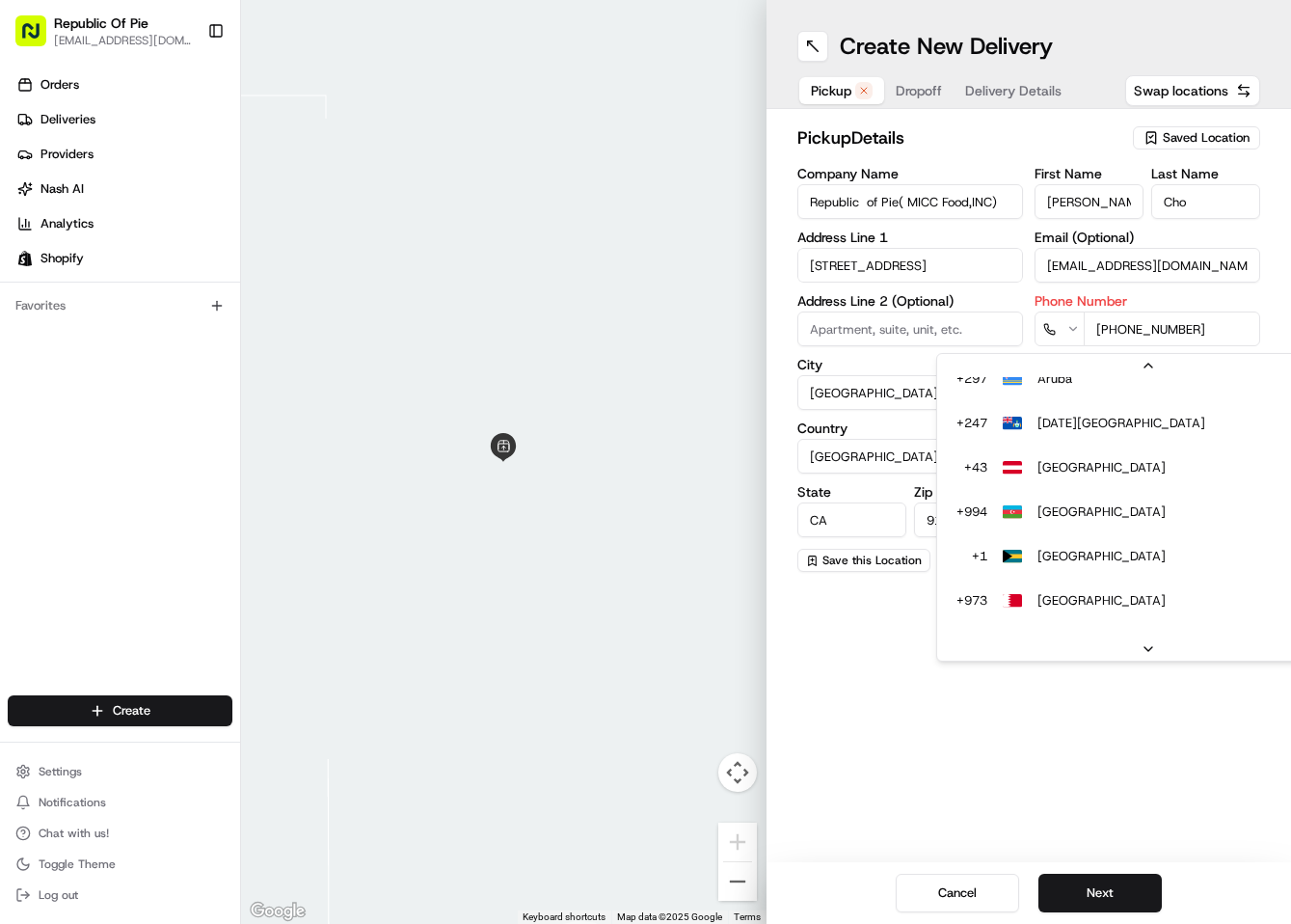
scroll to position [861, 0]
click at [1213, 276] on html "Republic Of Pie [EMAIL_ADDRESS][DOMAIN_NAME] Toggle Sidebar Orders Deliveries P…" at bounding box center [645, 462] width 1291 height 924
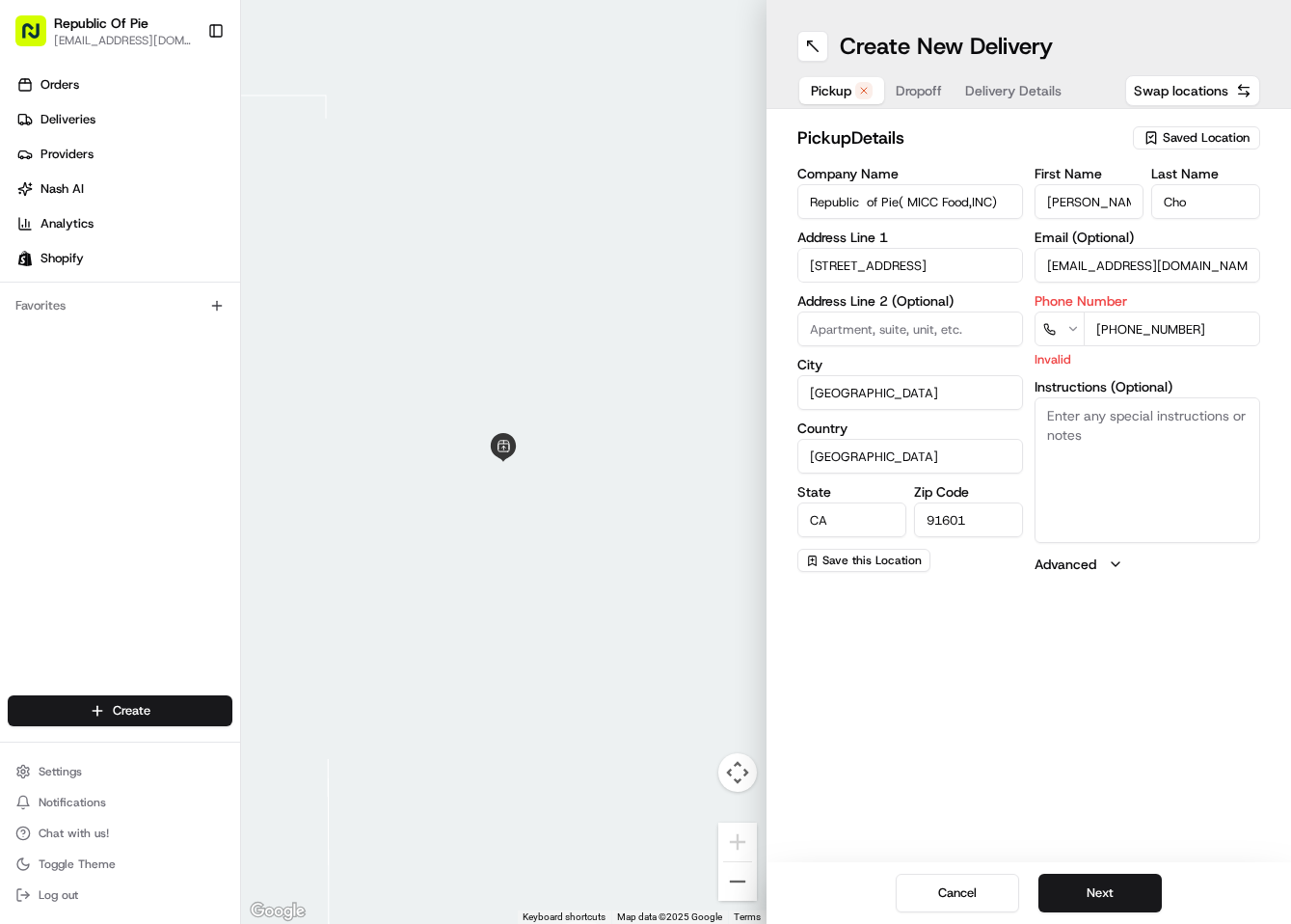
click at [1213, 341] on input "[PHONE_NUMBER]" at bounding box center [1171, 328] width 176 height 35
type input "[PHONE_NUMBER]"
click at [1118, 877] on button "Next" at bounding box center [1101, 892] width 124 height 39
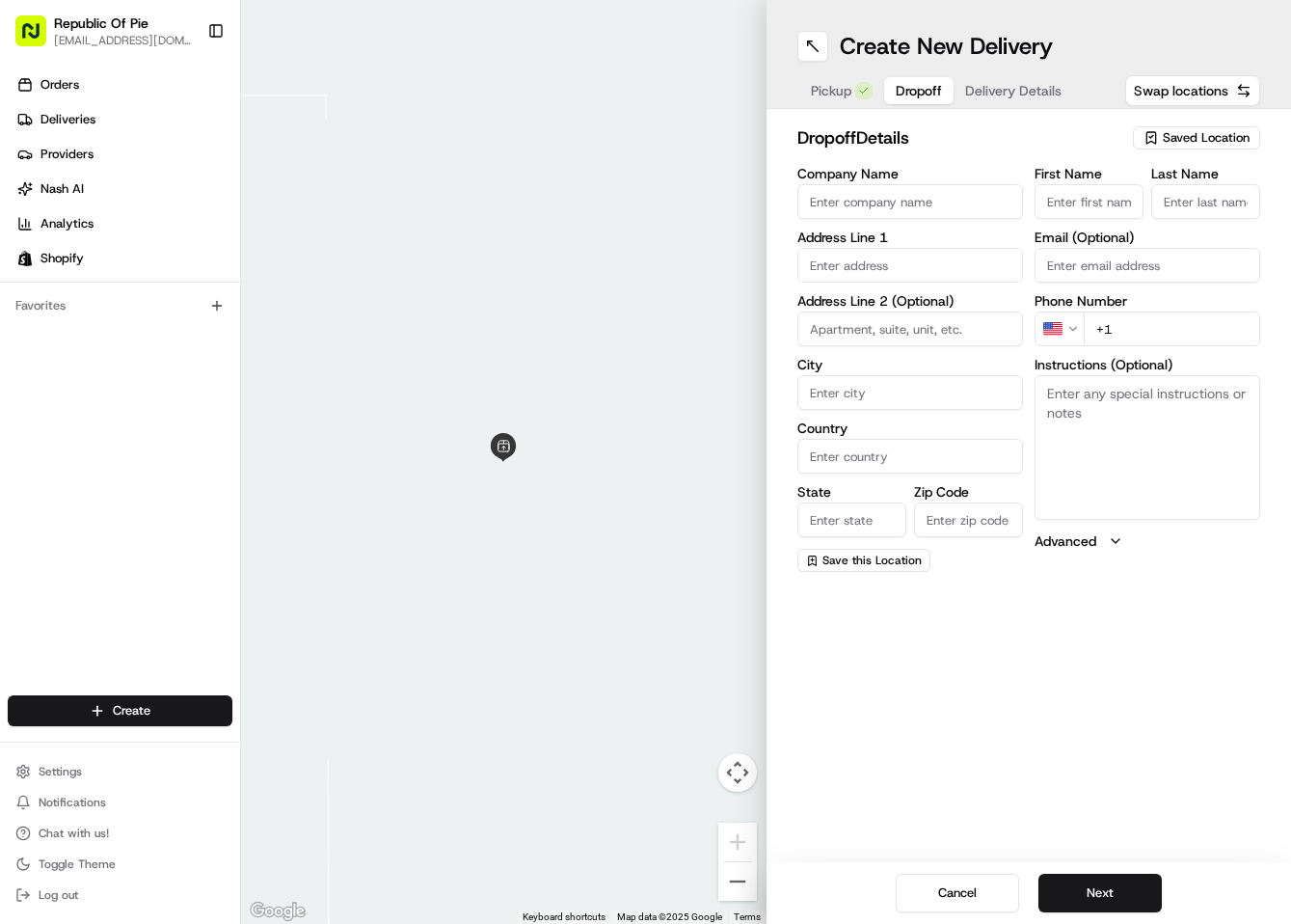
click at [922, 198] on input "Company Name" at bounding box center [910, 201] width 225 height 35
click at [1088, 205] on input "First Name" at bounding box center [1089, 201] width 109 height 35
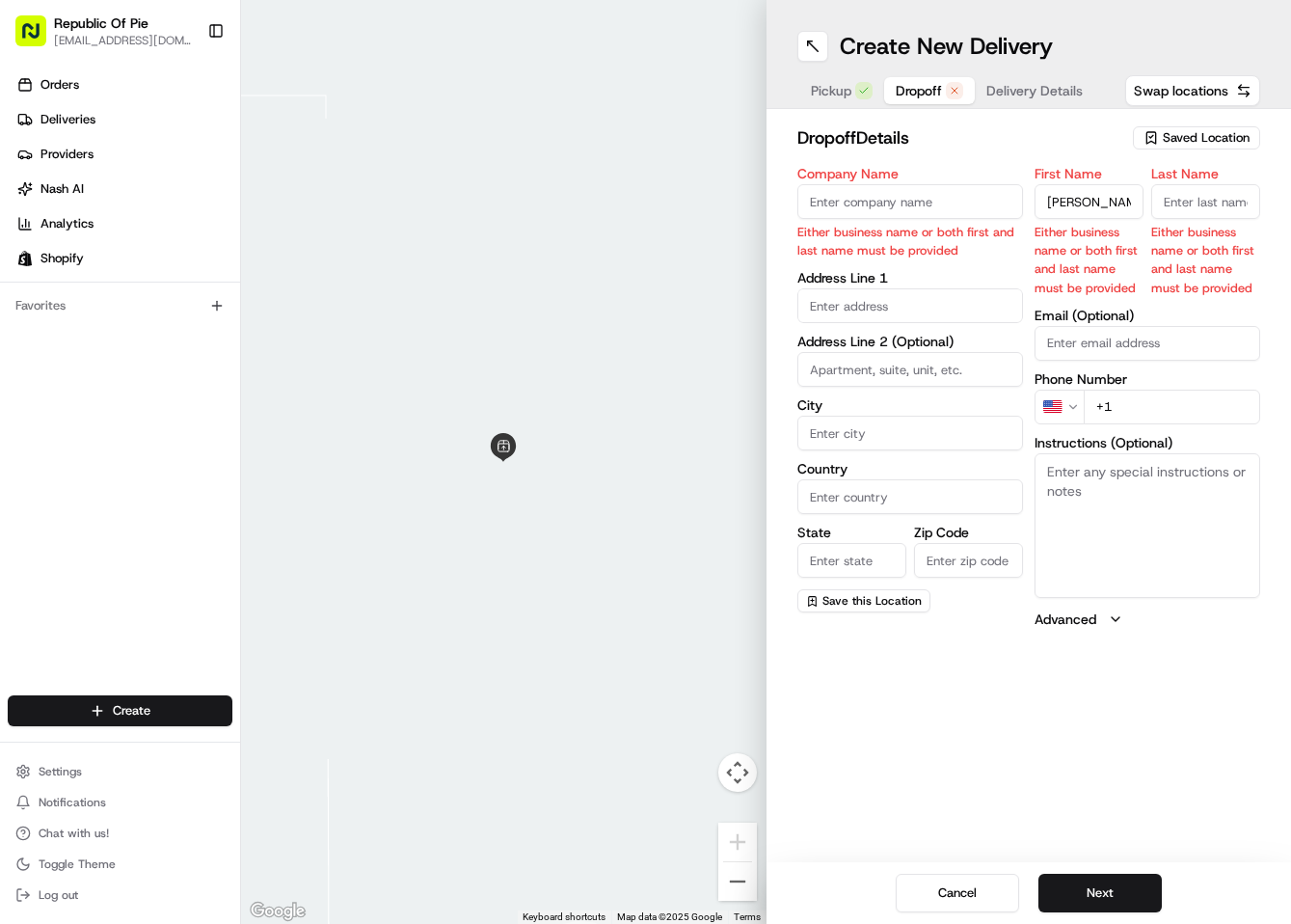
type input "[PERSON_NAME]"
click at [1158, 207] on input "Last Name" at bounding box center [1205, 201] width 109 height 35
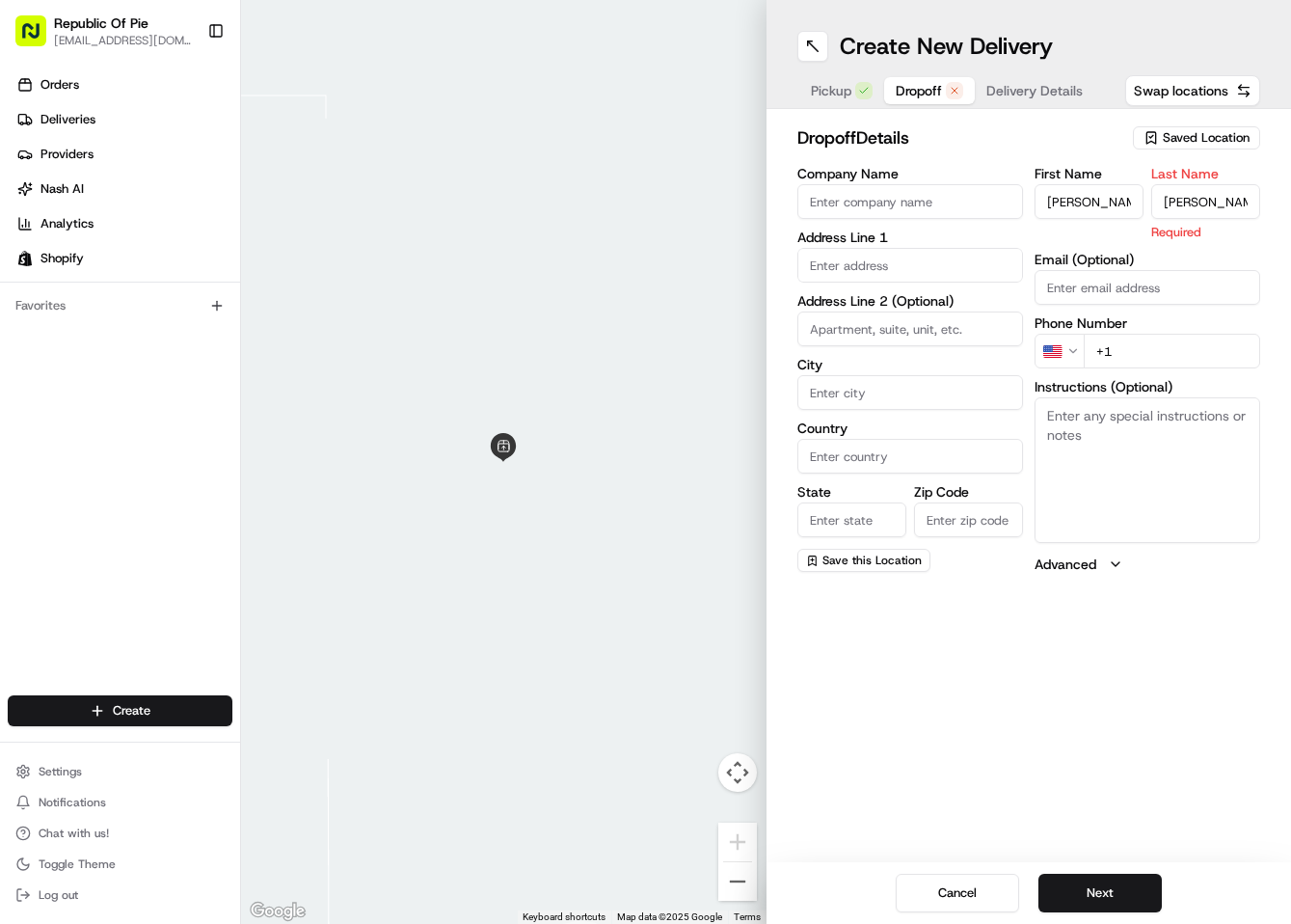
type input "[PERSON_NAME]"
click at [908, 264] on input "text" at bounding box center [910, 265] width 225 height 35
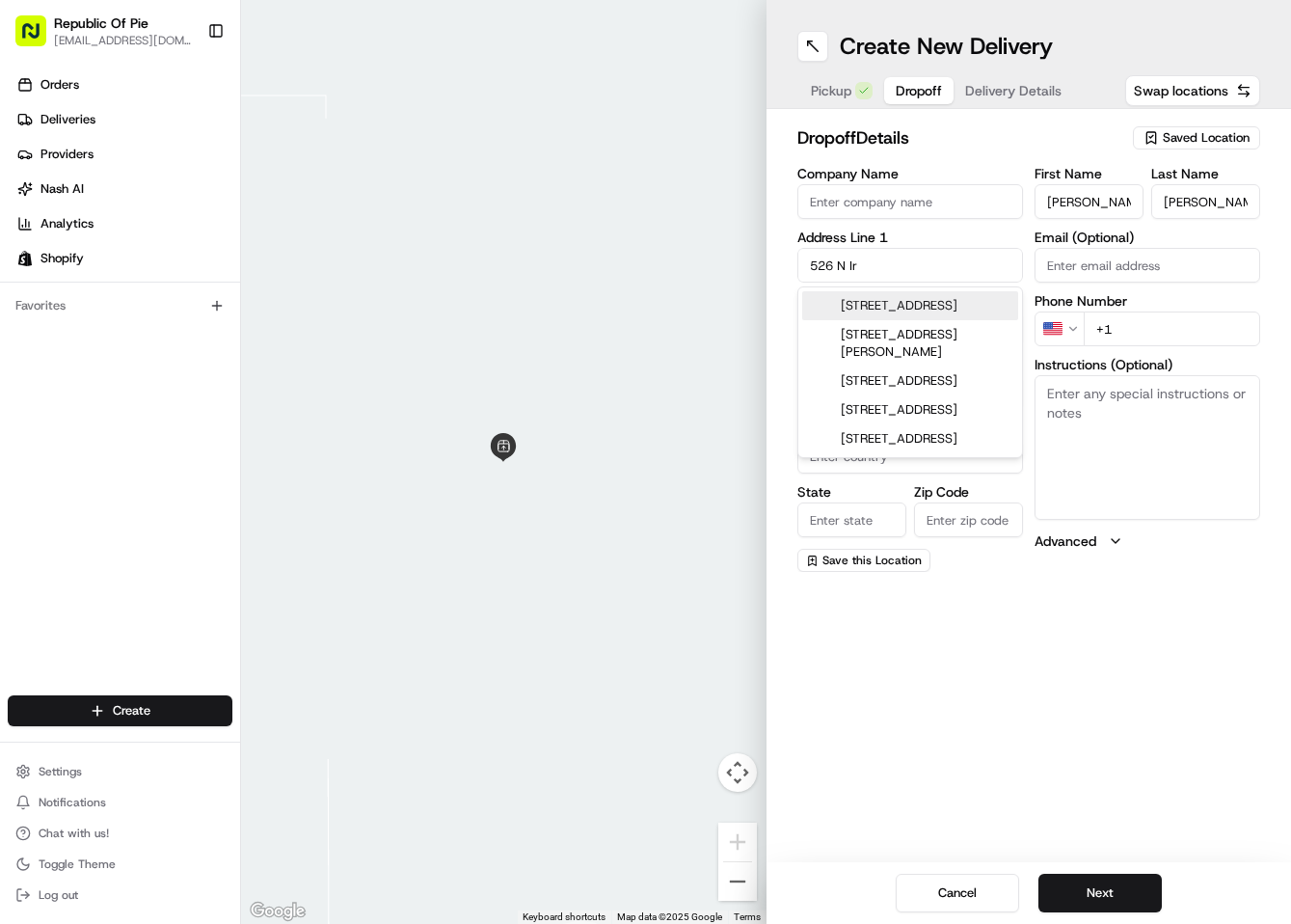
click at [913, 318] on div "[STREET_ADDRESS]" at bounding box center [910, 305] width 216 height 29
type input "[STREET_ADDRESS][PERSON_NAME]"
type input "[GEOGRAPHIC_DATA]"
type input "CA"
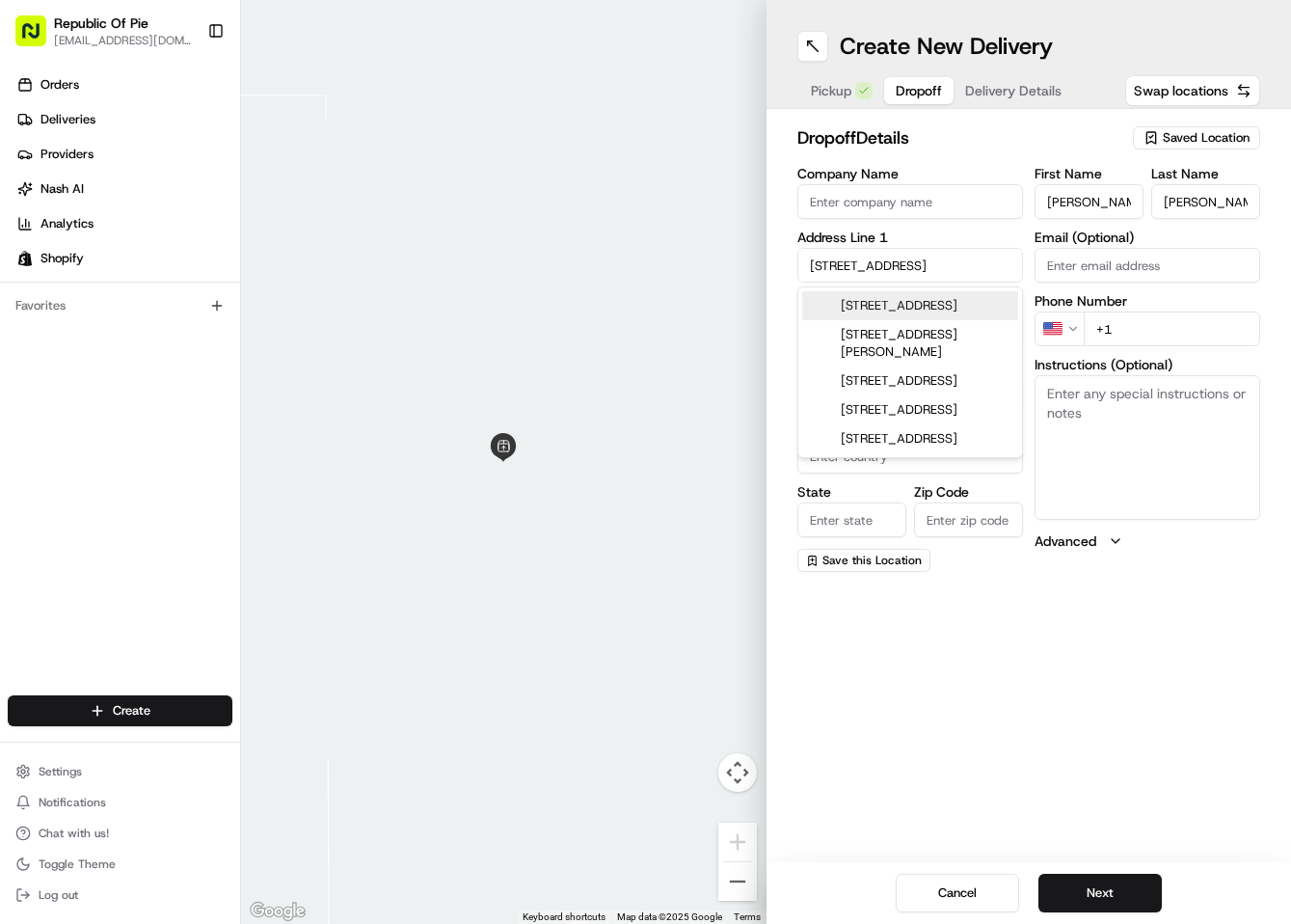
type input "90004"
type input "[STREET_ADDRESS]"
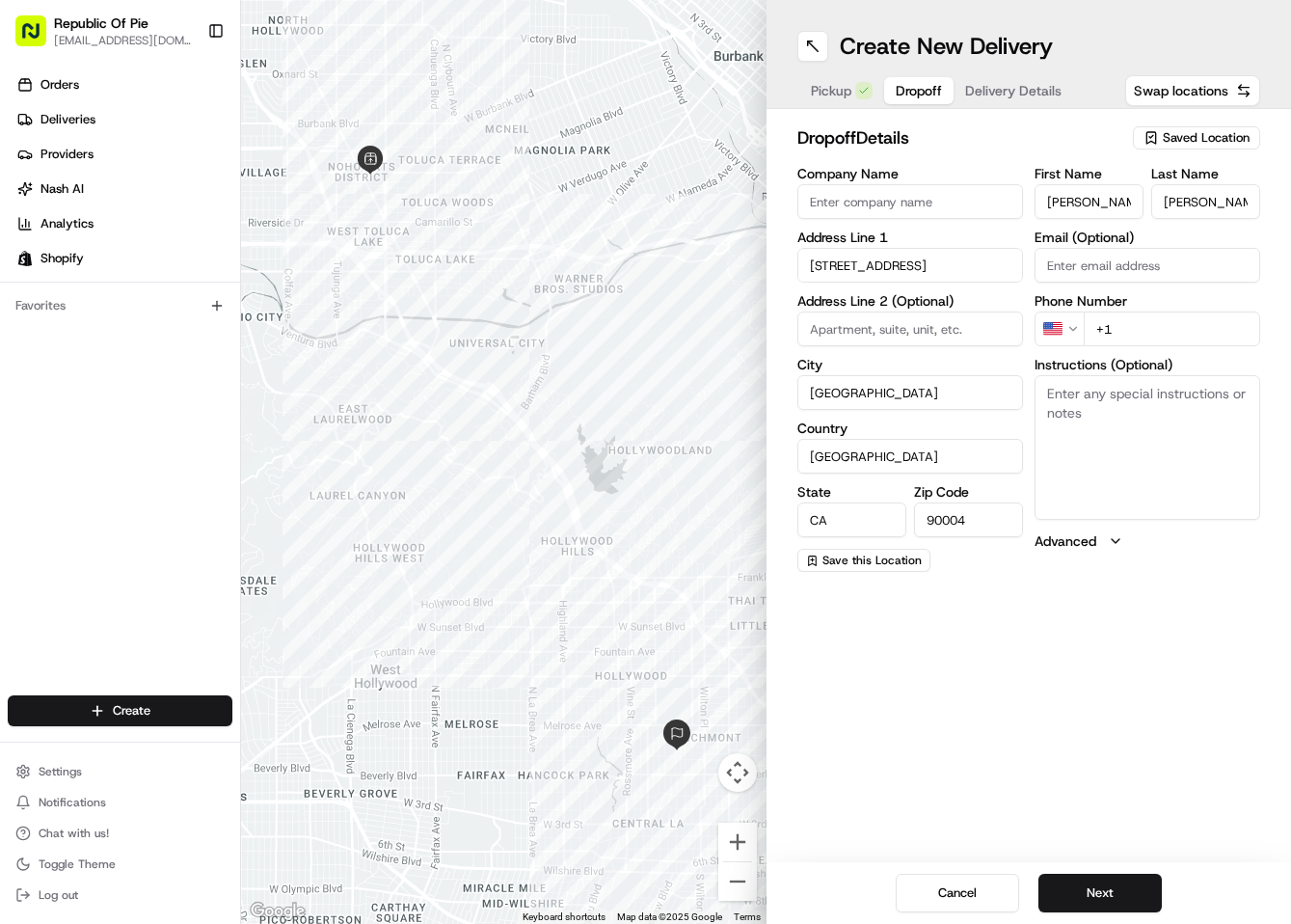
click at [1182, 325] on input "+1" at bounding box center [1171, 328] width 176 height 35
type input "[PHONE_NUMBER]"
click at [1179, 666] on div "Create New Delivery Pickup Dropoff Delivery Details Swap locations dropoff Deta…" at bounding box center [1029, 462] width 525 height 924
click at [1100, 895] on button "Next" at bounding box center [1101, 892] width 124 height 39
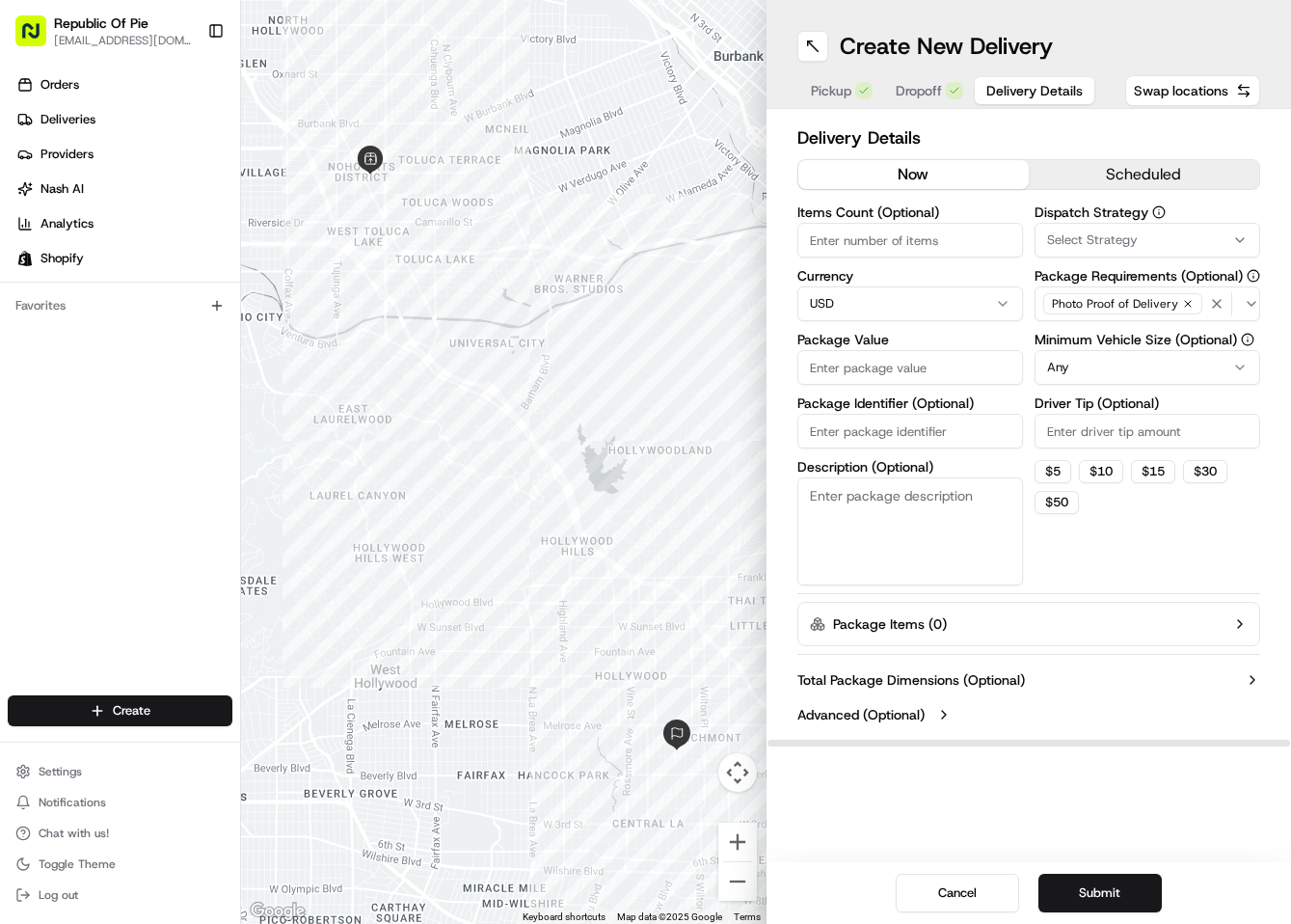
click at [885, 247] on input "Items Count (Optional)" at bounding box center [910, 239] width 225 height 35
drag, startPoint x: 885, startPoint y: 247, endPoint x: 1131, endPoint y: 305, distance: 252.7
click at [1131, 305] on div "Items Count (Optional) 2 Currency USD Package Value Package Identifier (Optiona…" at bounding box center [1029, 395] width 464 height 380
type input "2"
click at [1103, 227] on button "Select Strategy" at bounding box center [1147, 239] width 225 height 35
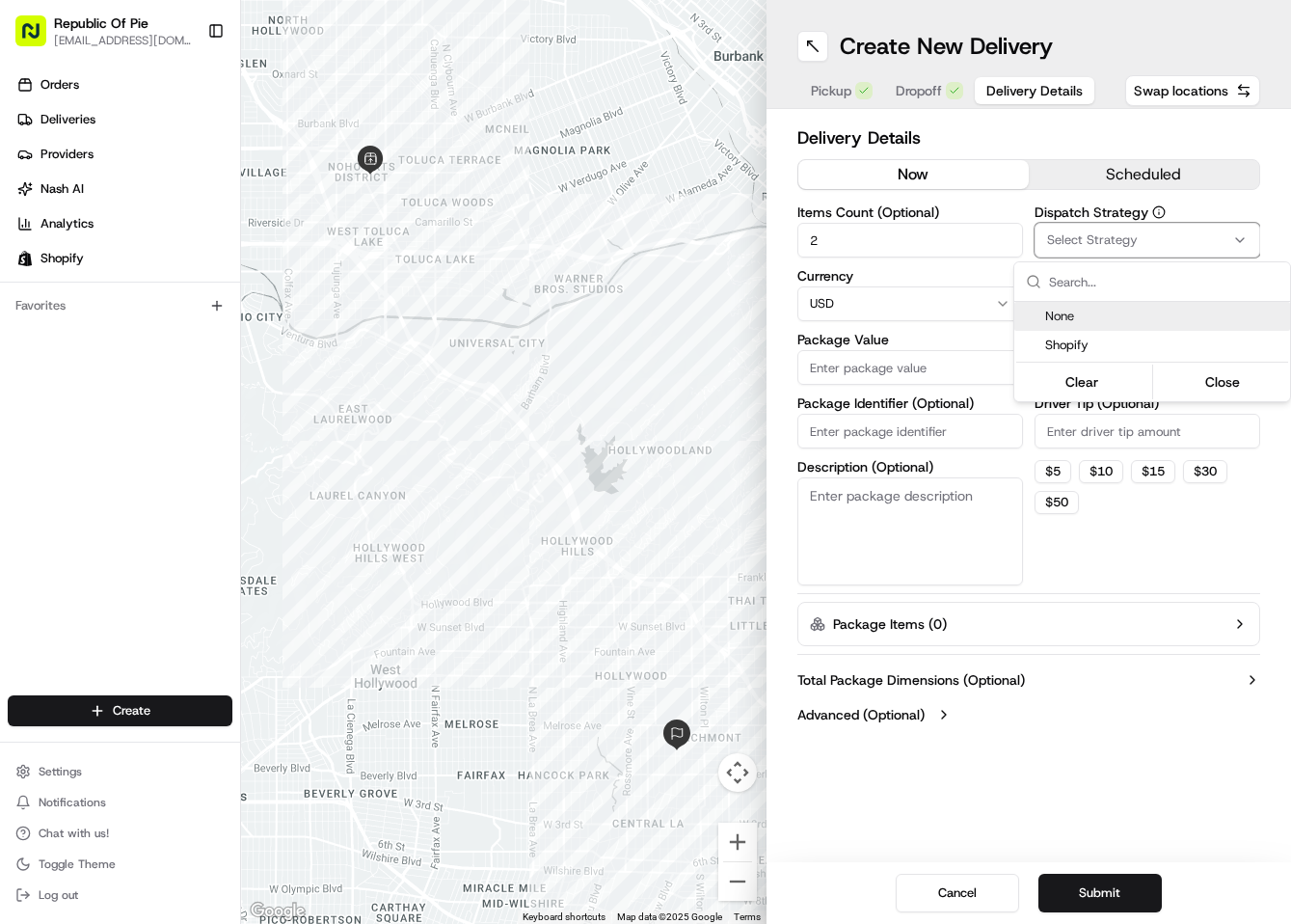
click at [1253, 204] on html "Republic Of Pie [EMAIL_ADDRESS][DOMAIN_NAME] Toggle Sidebar Orders Deliveries P…" at bounding box center [645, 462] width 1291 height 924
click at [1117, 888] on button "Submit" at bounding box center [1101, 892] width 124 height 39
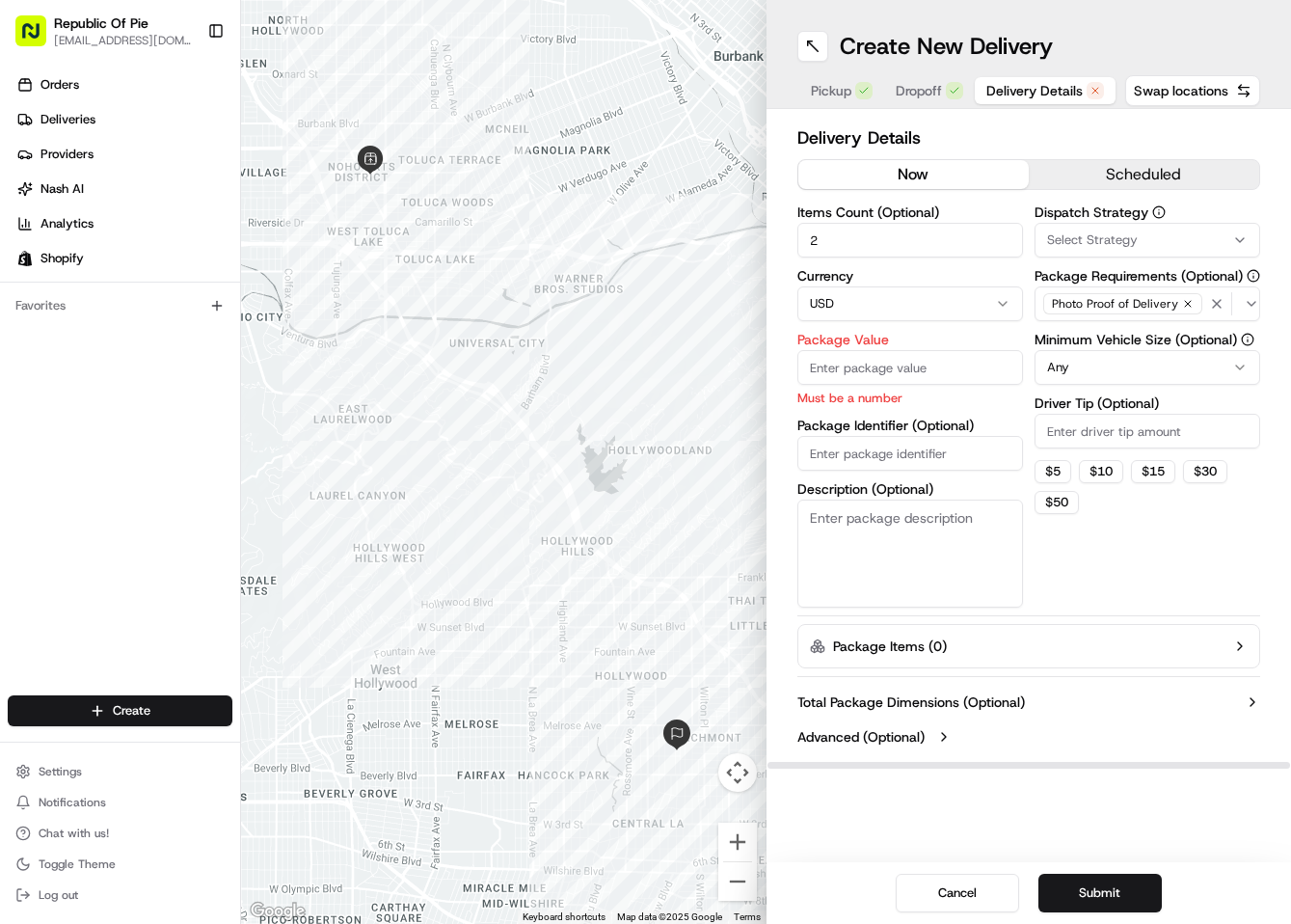
click at [883, 351] on input "Package Value" at bounding box center [910, 367] width 225 height 35
type input "93.95"
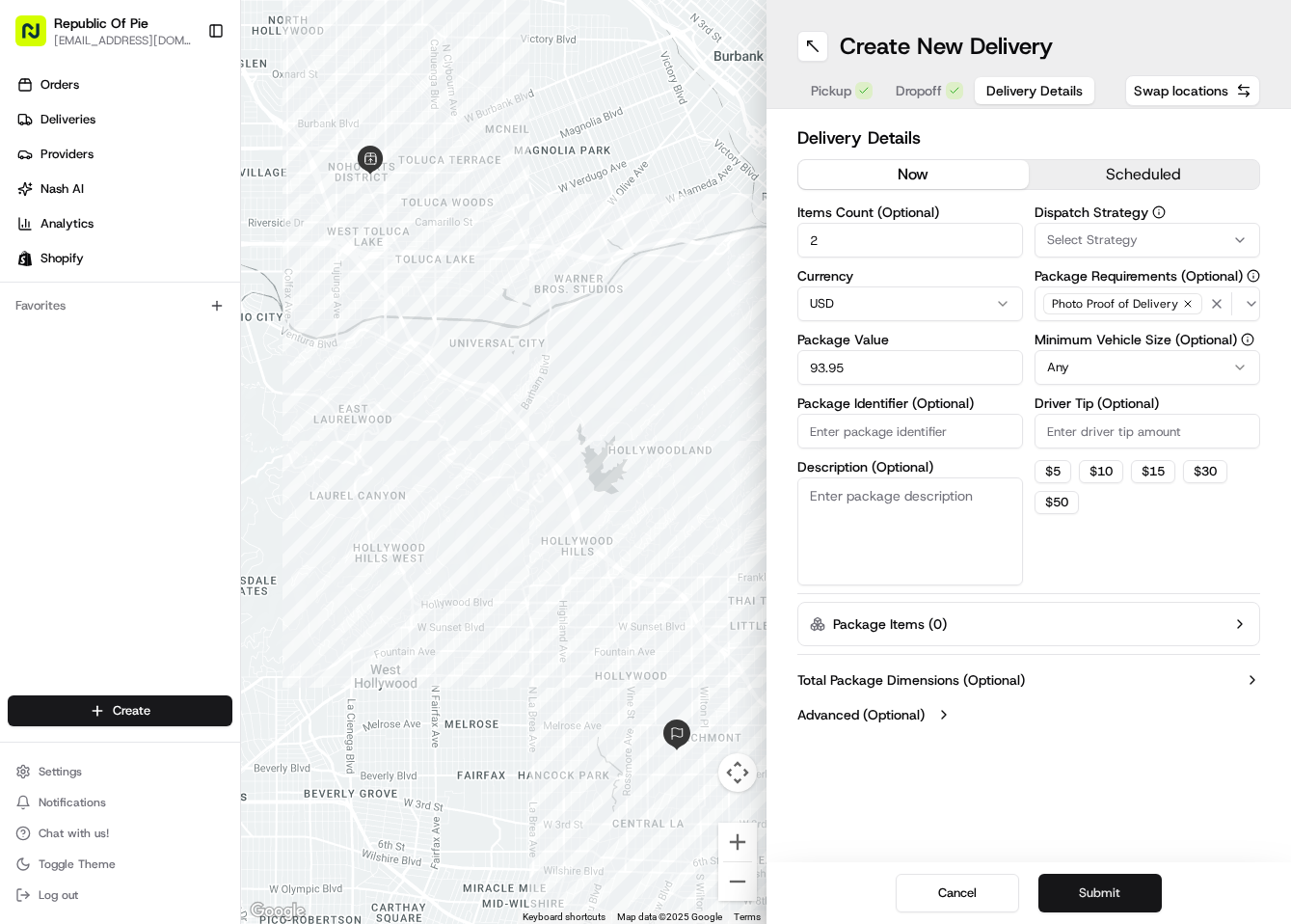
click at [1103, 895] on button "Submit" at bounding box center [1101, 892] width 124 height 39
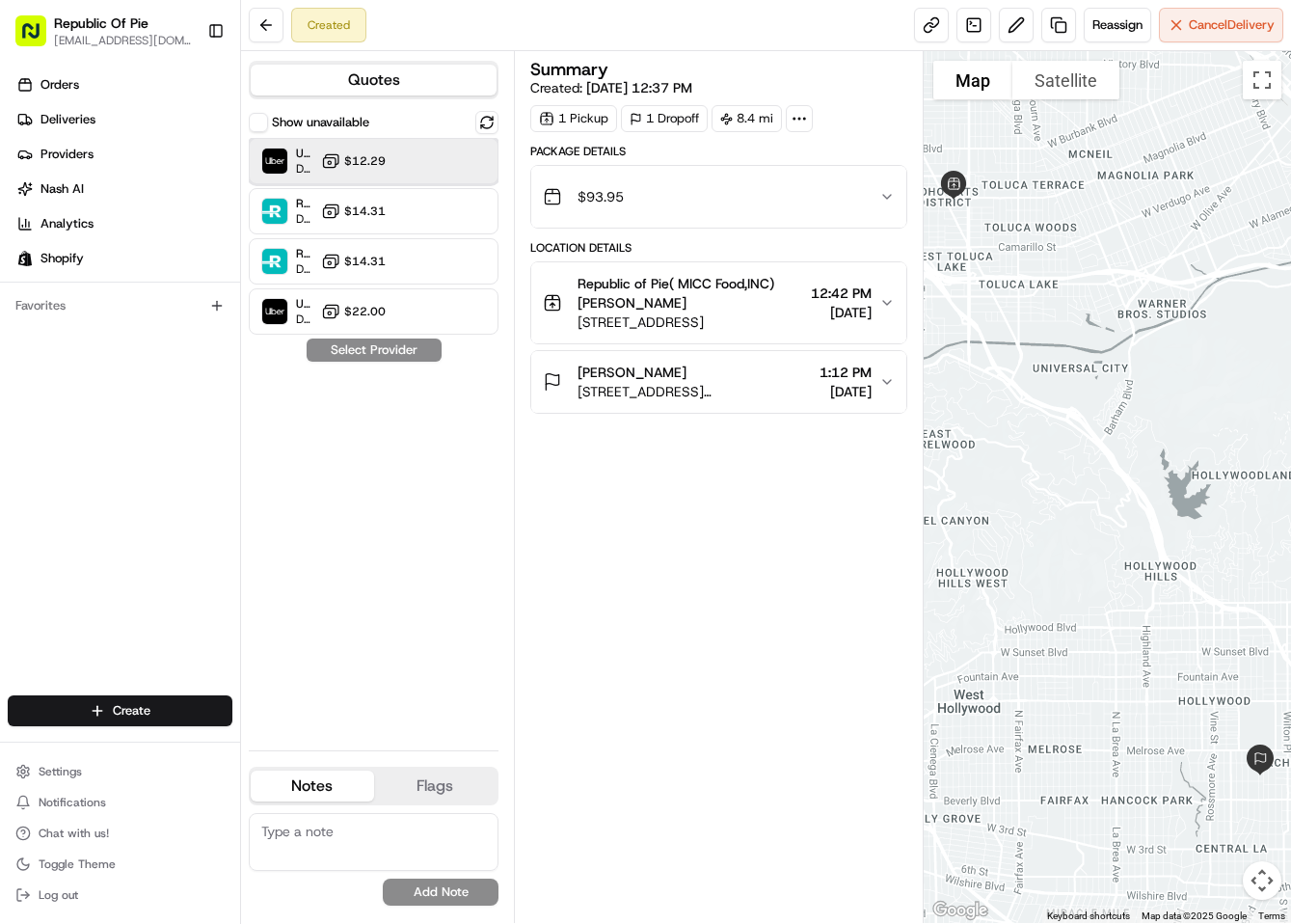
drag, startPoint x: 421, startPoint y: 161, endPoint x: 387, endPoint y: 162, distance: 34.0
click at [387, 162] on div "Uber Dropoff ETA 57 minutes $12.29" at bounding box center [374, 160] width 250 height 46
click at [403, 350] on button "Assign Provider" at bounding box center [374, 350] width 137 height 23
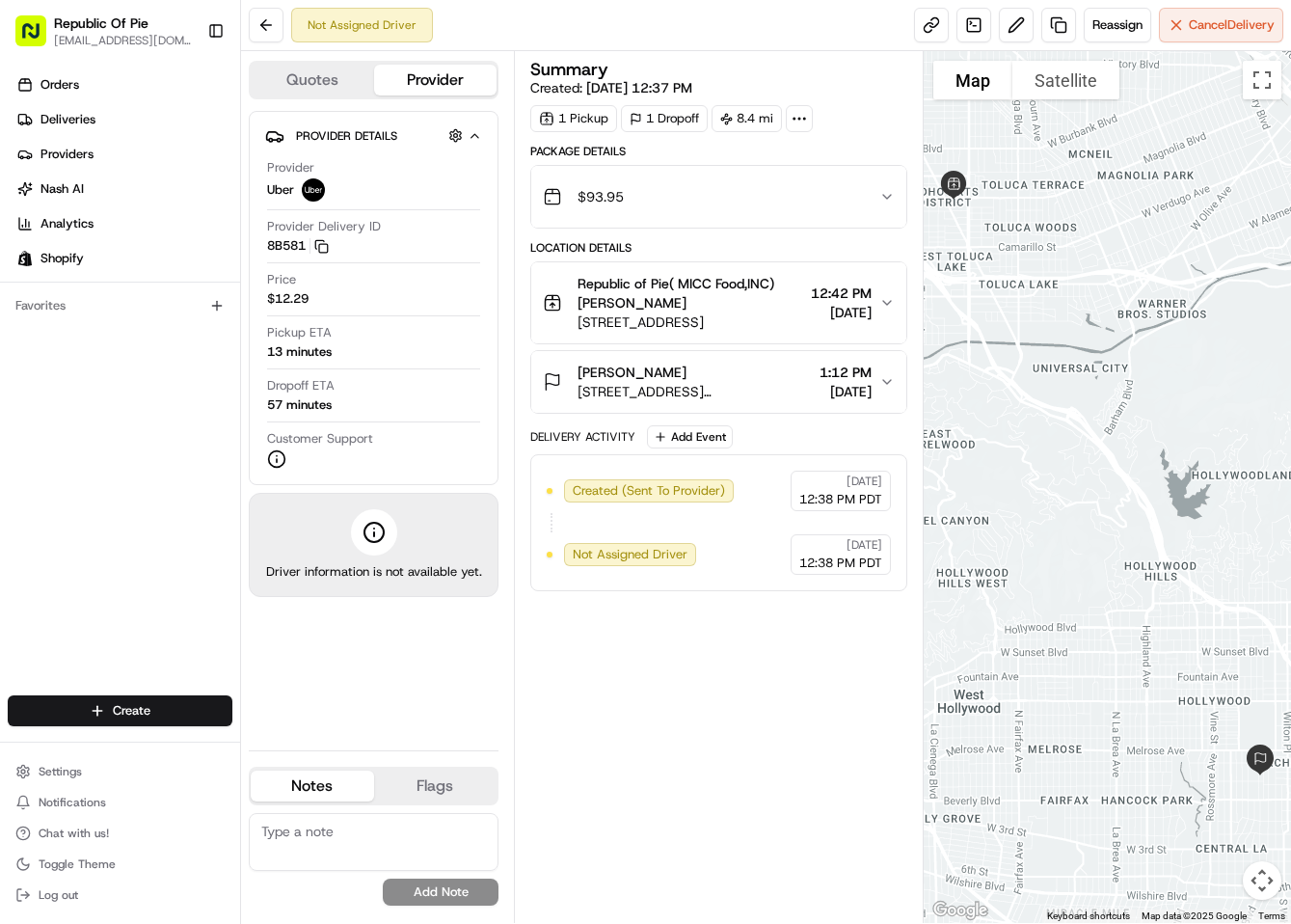
click at [730, 689] on div "Summary Created: [DATE] 12:37 PM 1 Pickup 1 Dropoff 8.4 mi Package Details $93.…" at bounding box center [719, 486] width 377 height 852
click at [761, 671] on div "Summary Created: [DATE] 12:37 PM 1 Pickup 1 Dropoff 8.4 mi Package Details $93.…" at bounding box center [719, 486] width 377 height 852
click at [872, 109] on div "1 Pickup 1 Dropoff 8.4 mi" at bounding box center [719, 118] width 377 height 27
click at [762, 1] on div "Not Assigned Driver Reassign Cancel Delivery" at bounding box center [767, 25] width 1051 height 51
